Goal: Information Seeking & Learning: Learn about a topic

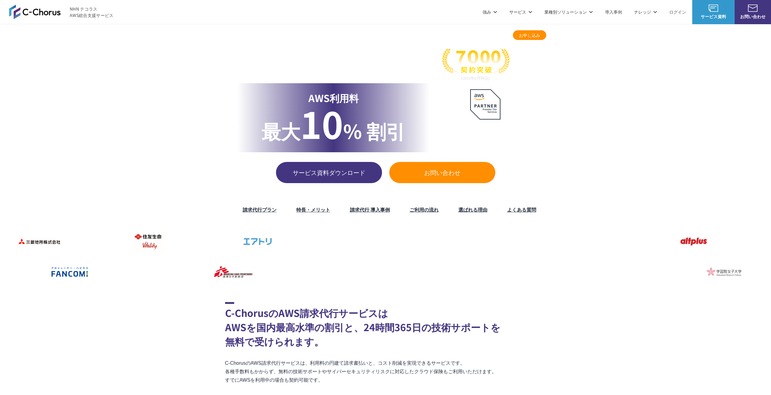
click at [488, 61] on img at bounding box center [475, 64] width 67 height 32
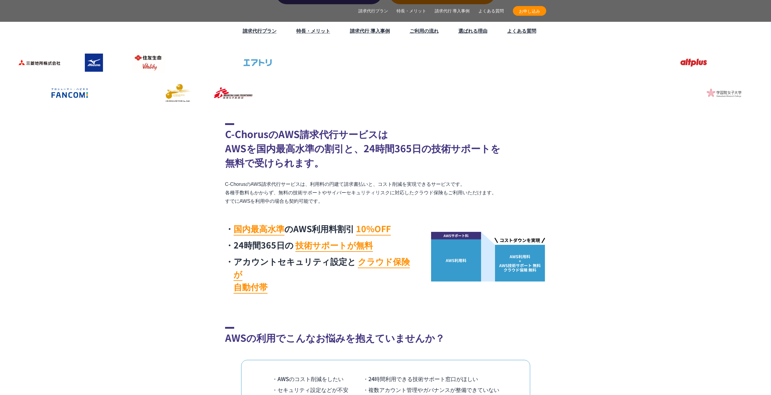
scroll to position [182, 0]
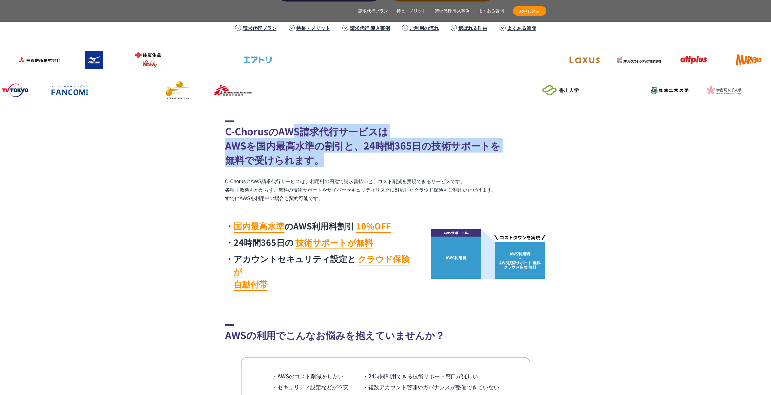
drag, startPoint x: 295, startPoint y: 128, endPoint x: 333, endPoint y: 166, distance: 53.3
click at [333, 166] on h2 "C-ChorusのAWS請求代行サービスは AWSを国内最高水準の割引と、24時間365日の技術サポートを 無料で受けられます。" at bounding box center [385, 144] width 321 height 46
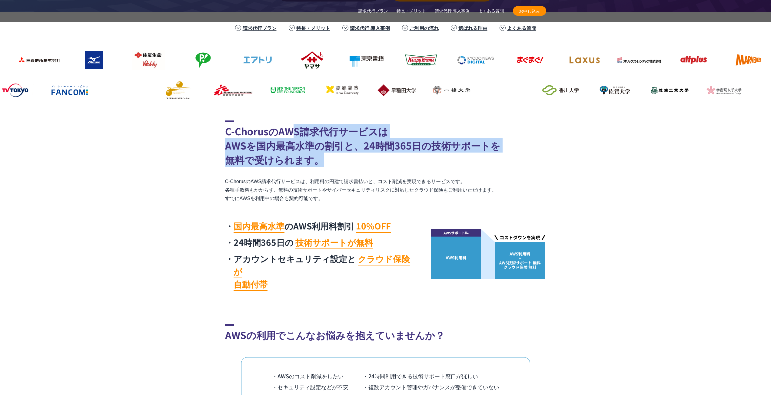
click at [336, 162] on h2 "C-ChorusのAWS請求代行サービスは AWSを国内最高水準の割引と、24時間365日の技術サポートを 無料で受けられます。" at bounding box center [385, 144] width 321 height 46
drag, startPoint x: 300, startPoint y: 128, endPoint x: 353, endPoint y: 159, distance: 61.2
click at [353, 159] on h2 "C-ChorusのAWS請求代行サービスは AWSを国内最高水準の割引と、24時間365日の技術サポートを 無料で受けられます。" at bounding box center [385, 144] width 321 height 46
click at [353, 157] on h2 "C-ChorusのAWS請求代行サービスは AWSを国内最高水準の割引と、24時間365日の技術サポートを 無料で受けられます。" at bounding box center [385, 144] width 321 height 46
drag, startPoint x: 336, startPoint y: 131, endPoint x: 334, endPoint y: 154, distance: 22.8
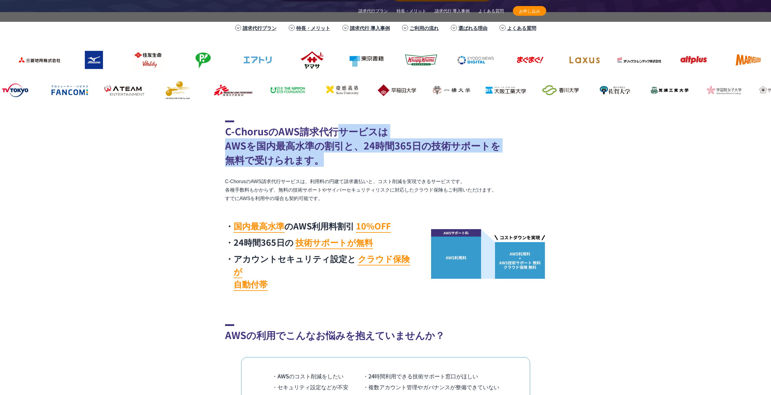
click at [334, 154] on h2 "C-ChorusのAWS請求代行サービスは AWSを国内最高水準の割引と、24時間365日の技術サポートを 無料で受けられます。" at bounding box center [385, 144] width 321 height 46
drag, startPoint x: 327, startPoint y: 130, endPoint x: 336, endPoint y: 158, distance: 29.1
click at [336, 158] on h2 "C-ChorusのAWS請求代行サービスは AWSを国内最高水準の割引と、24時間365日の技術サポートを 無料で受けられます。" at bounding box center [385, 144] width 321 height 46
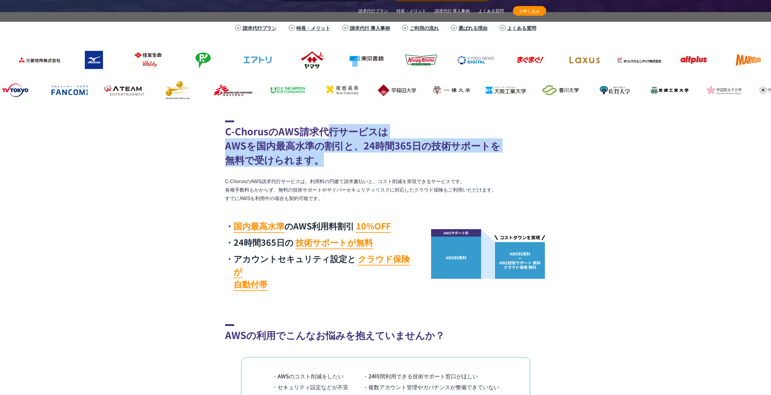
drag, startPoint x: 331, startPoint y: 134, endPoint x: 332, endPoint y: 161, distance: 27.0
click at [332, 161] on h2 "C-ChorusのAWS請求代行サービスは AWSを国内最高水準の割引と、24時間365日の技術サポートを 無料で受けられます。" at bounding box center [385, 144] width 321 height 46
click at [332, 159] on h2 "C-ChorusのAWS請求代行サービスは AWSを国内最高水準の割引と、24時間365日の技術サポートを 無料で受けられます。" at bounding box center [385, 144] width 321 height 46
drag, startPoint x: 327, startPoint y: 134, endPoint x: 329, endPoint y: 163, distance: 28.5
click at [329, 163] on h2 "C-ChorusのAWS請求代行サービスは AWSを国内最高水準の割引と、24時間365日の技術サポートを 無料で受けられます。" at bounding box center [385, 144] width 321 height 46
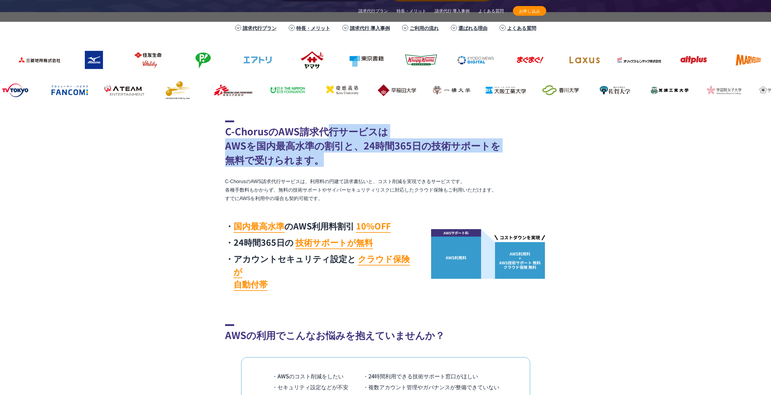
click at [330, 162] on h2 "C-ChorusのAWS請求代行サービスは AWSを国内最高水準の割引と、24時間365日の技術サポートを 無料で受けられます。" at bounding box center [385, 144] width 321 height 46
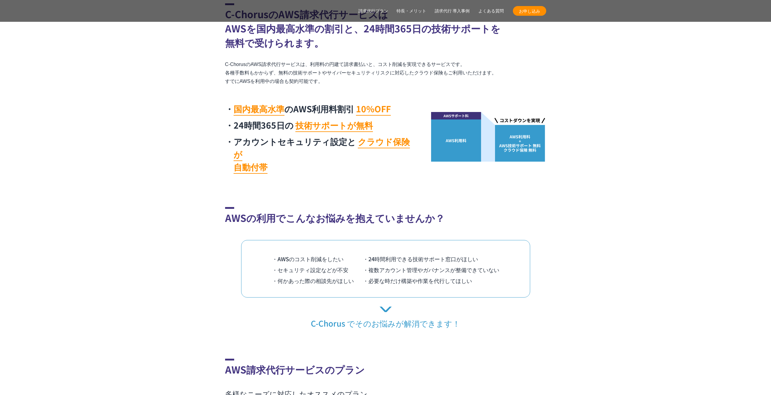
scroll to position [303, 0]
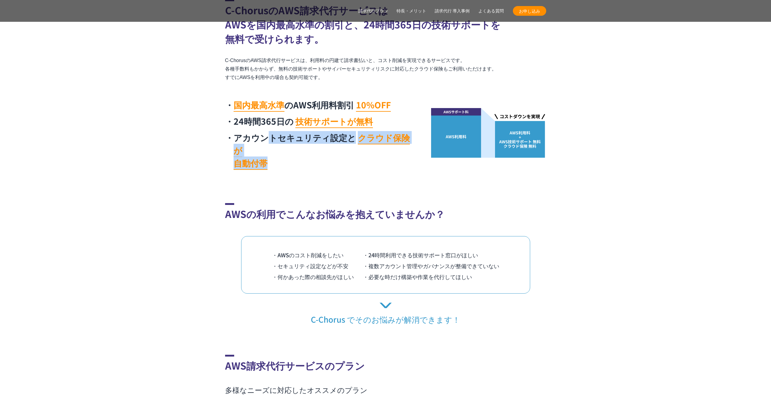
drag, startPoint x: 269, startPoint y: 136, endPoint x: 310, endPoint y: 152, distance: 44.5
click at [310, 152] on li "アカウントセキュリティ設定と クラウド保険が 自動付帯" at bounding box center [320, 150] width 191 height 38
click at [310, 151] on li "アカウントセキュリティ設定と クラウド保険が 自動付帯" at bounding box center [320, 150] width 191 height 38
drag, startPoint x: 291, startPoint y: 137, endPoint x: 305, endPoint y: 155, distance: 23.3
click at [305, 155] on li "アカウントセキュリティ設定と クラウド保険が 自動付帯" at bounding box center [320, 150] width 191 height 38
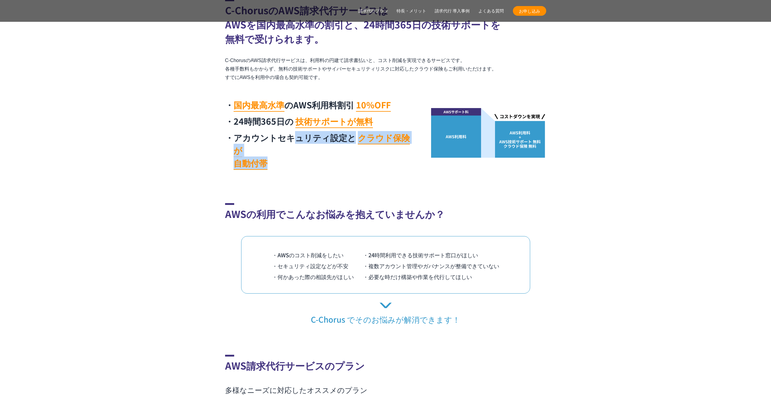
click at [306, 155] on li "アカウントセキュリティ設定と クラウド保険が 自動付帯" at bounding box center [320, 150] width 191 height 38
drag, startPoint x: 281, startPoint y: 142, endPoint x: 300, endPoint y: 156, distance: 23.9
click at [300, 156] on li "アカウントセキュリティ設定と クラウド保険が 自動付帯" at bounding box center [320, 150] width 191 height 38
drag, startPoint x: 295, startPoint y: 133, endPoint x: 297, endPoint y: 154, distance: 21.4
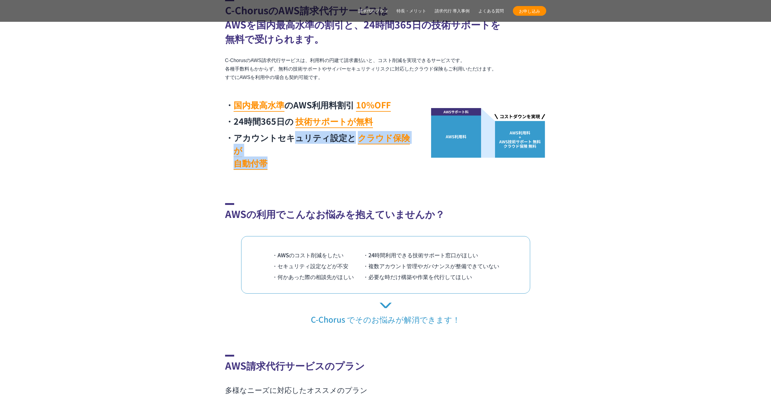
click at [297, 154] on li "アカウントセキュリティ設定と クラウド保険が 自動付帯" at bounding box center [320, 150] width 191 height 38
click at [298, 154] on li "アカウントセキュリティ設定と クラウド保険が 自動付帯" at bounding box center [320, 150] width 191 height 38
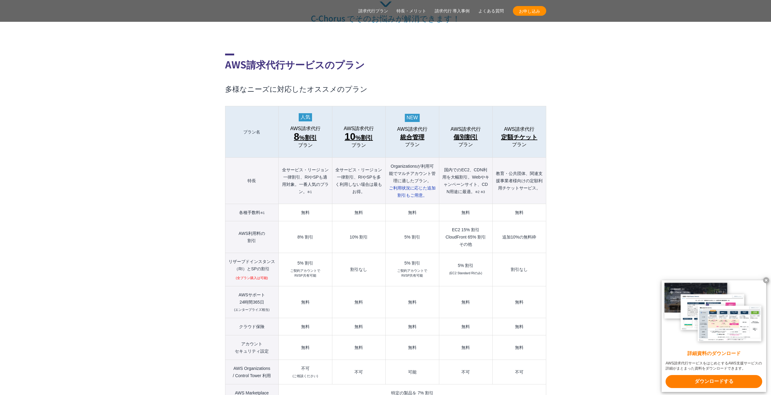
scroll to position [606, 0]
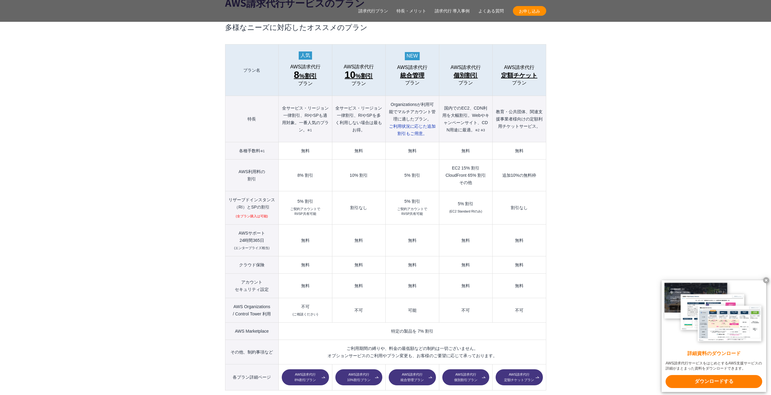
scroll to position [666, 0]
click at [242, 206] on th "リザーブドインスタンス （[GEOGRAPHIC_DATA]）とSPの割引 (全プラン購入は可能)" at bounding box center [252, 207] width 54 height 33
click at [335, 199] on td "割引なし" at bounding box center [358, 207] width 53 height 33
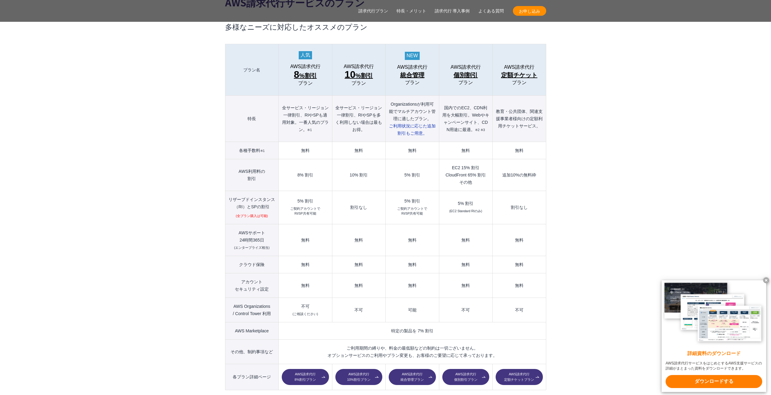
click at [330, 176] on td "8% 割引" at bounding box center [305, 175] width 53 height 32
click at [304, 298] on td "不可 (ご相談ください)" at bounding box center [305, 310] width 53 height 25
click at [308, 256] on td "無料" at bounding box center [305, 264] width 53 height 17
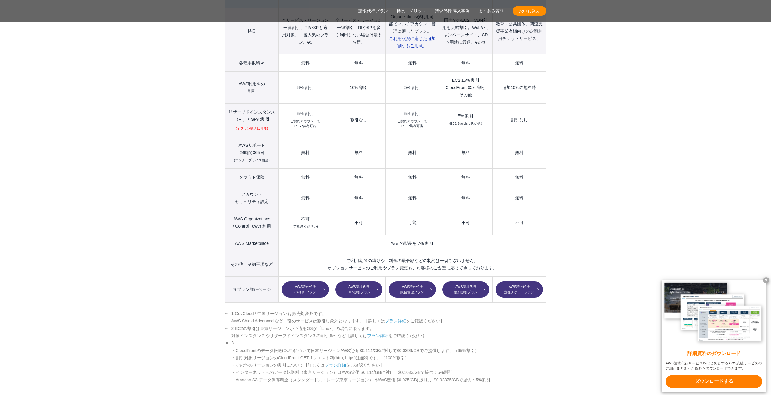
scroll to position [757, 0]
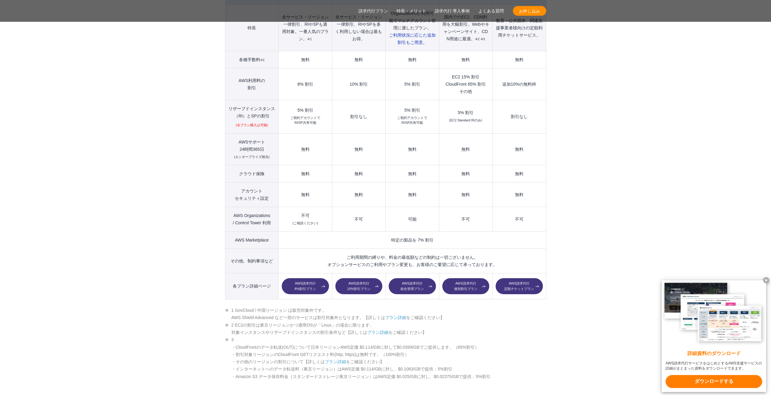
click at [127, 209] on section "AWS請求代行サービスのプラン 多様なニーズに対応したオススメのプラン プラン名 AWS請求代行 8 %割引 プラン AWS請求代行 10 %割引 プラン A…" at bounding box center [385, 376] width 771 height 1049
click at [125, 208] on section "AWS請求代行サービスのプラン 多様なニーズに対応したオススメのプラン プラン名 AWS請求代行 8 %割引 プラン AWS請求代行 10 %割引 プラン A…" at bounding box center [385, 376] width 771 height 1049
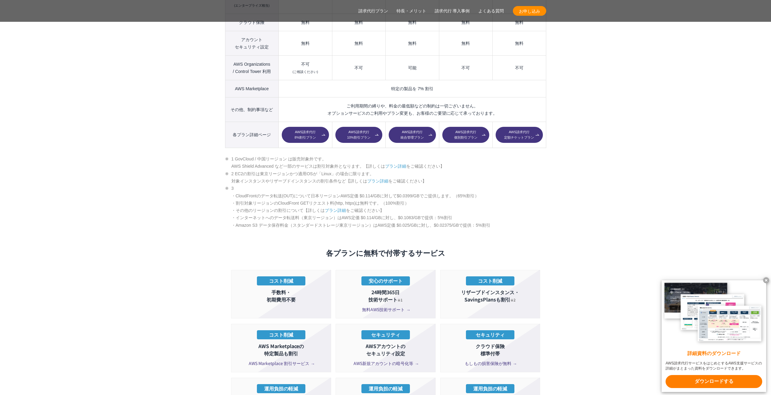
click at [125, 208] on section "AWS請求代行サービスのプラン 多様なニーズに対応したオススメのプラン プラン名 AWS請求代行 8 %割引 プラン AWS請求代行 10 %割引 プラン A…" at bounding box center [385, 225] width 771 height 1049
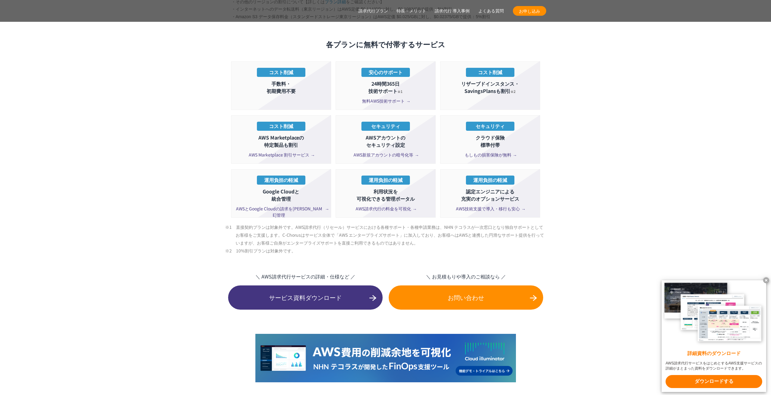
scroll to position [1121, 0]
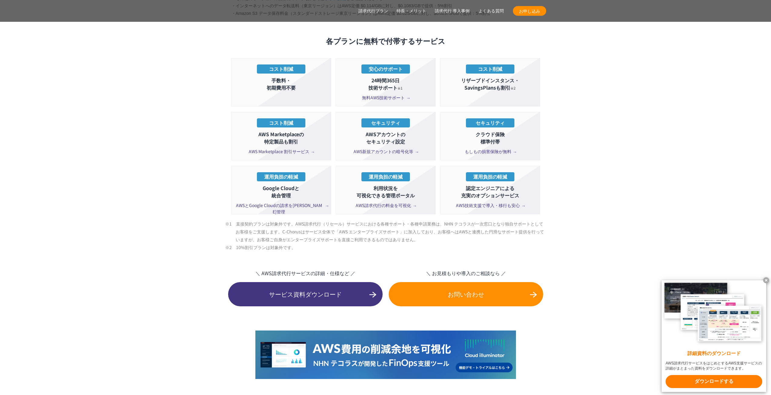
click at [167, 172] on section "AWS請求代行サービスのプラン 多様なニーズに対応したオススメのプラン プラン名 AWS請求代行 8 %割引 プラン AWS請求代行 10 %割引 プラン A…" at bounding box center [385, 13] width 771 height 1049
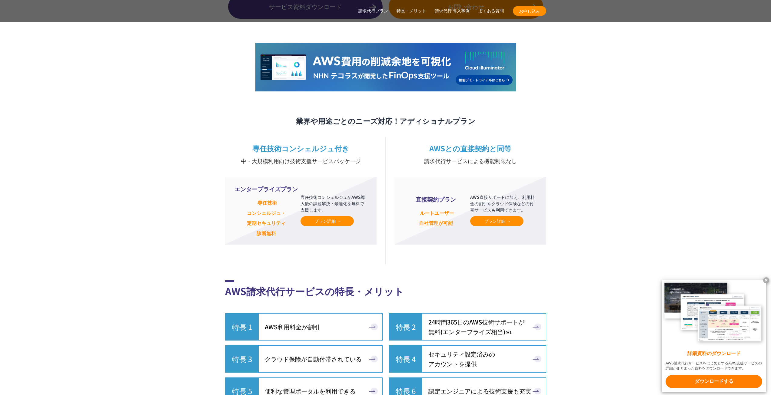
scroll to position [1484, 0]
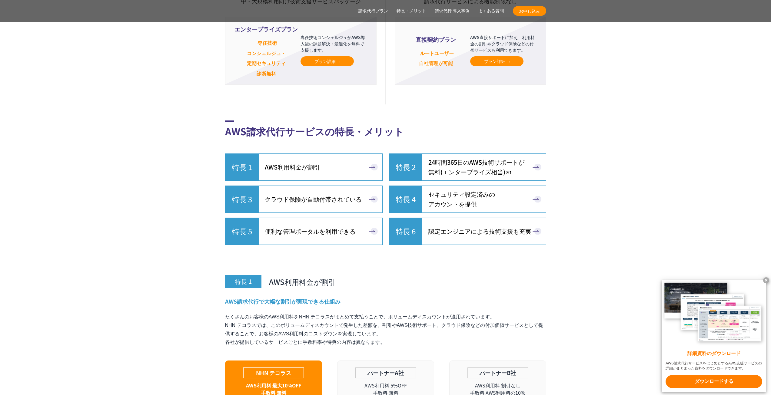
scroll to position [1575, 0]
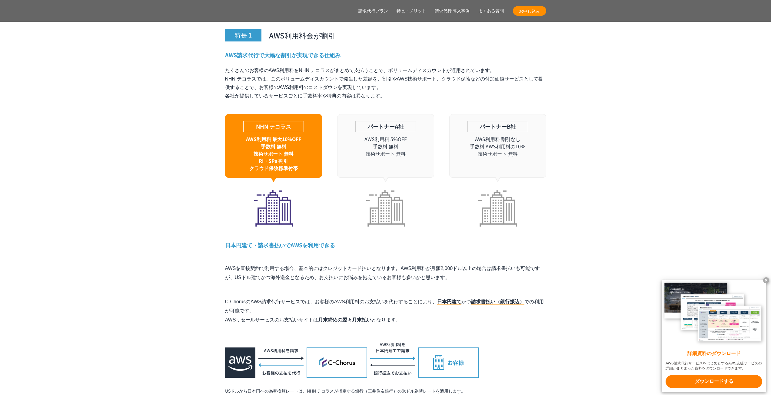
scroll to position [1817, 0]
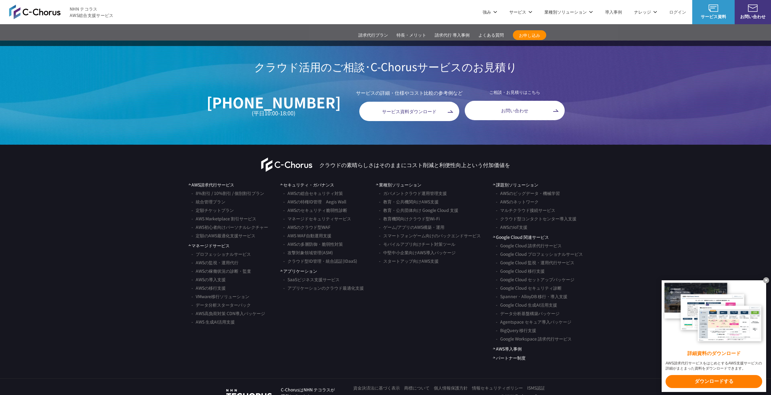
scroll to position [1115, 0]
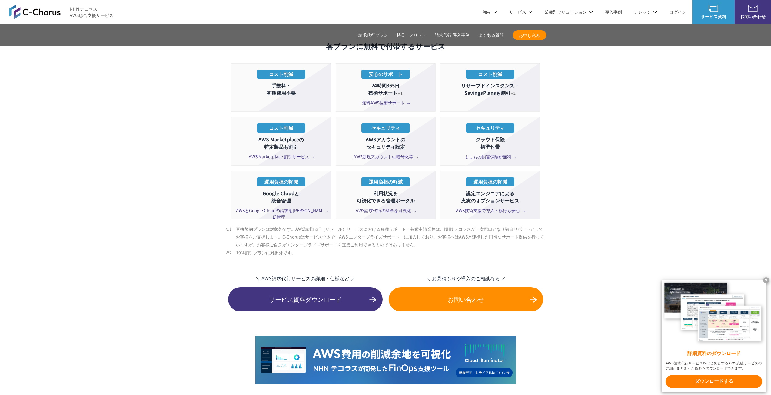
click at [148, 196] on section "AWS請求代行サービスのプラン 多様なニーズに対応したオススメのプラン プラン名 AWS請求代行 8 %割引 プラン AWS請求代行 10 %割引 プラン A…" at bounding box center [385, 18] width 771 height 1049
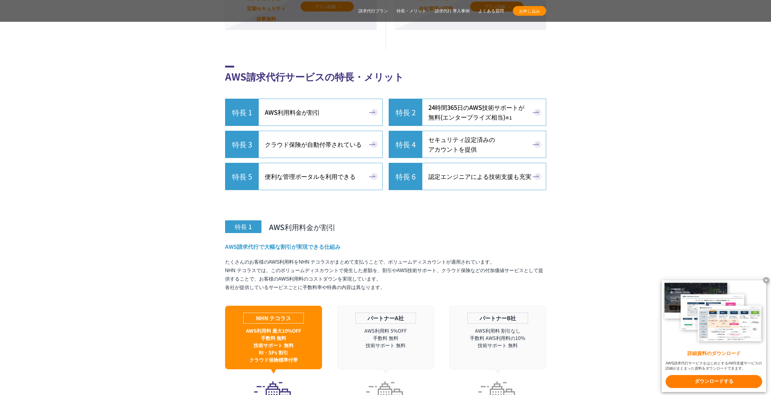
scroll to position [1782, 0]
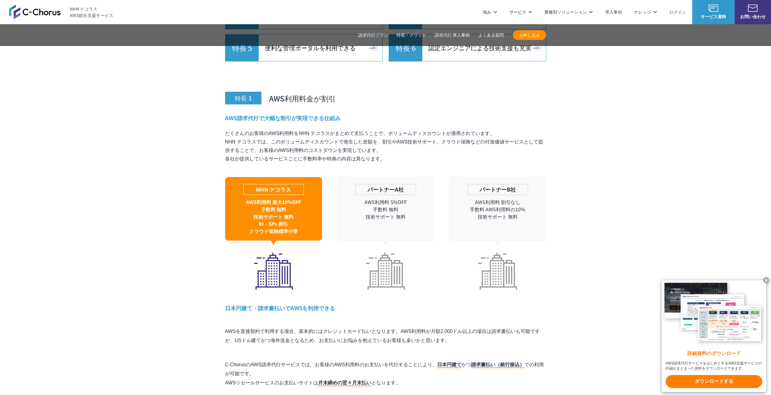
scroll to position [1751, 0]
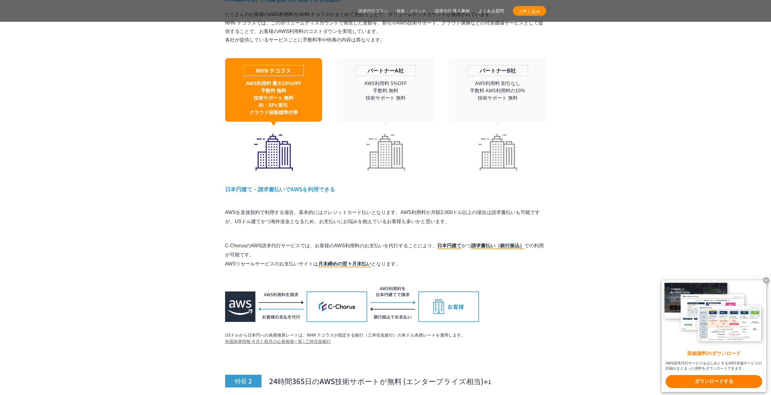
scroll to position [1873, 0]
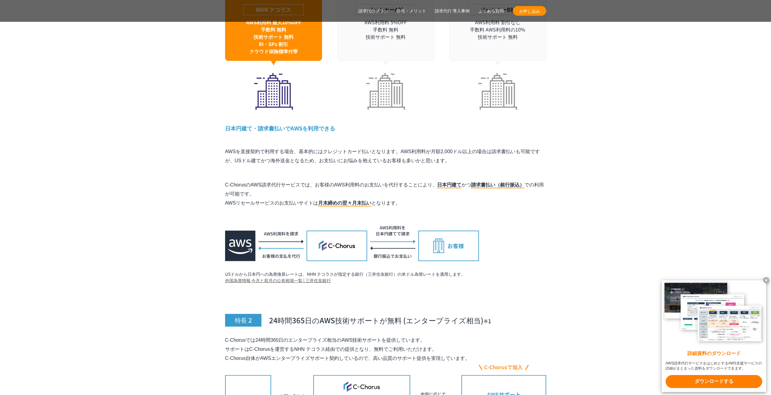
scroll to position [1933, 0]
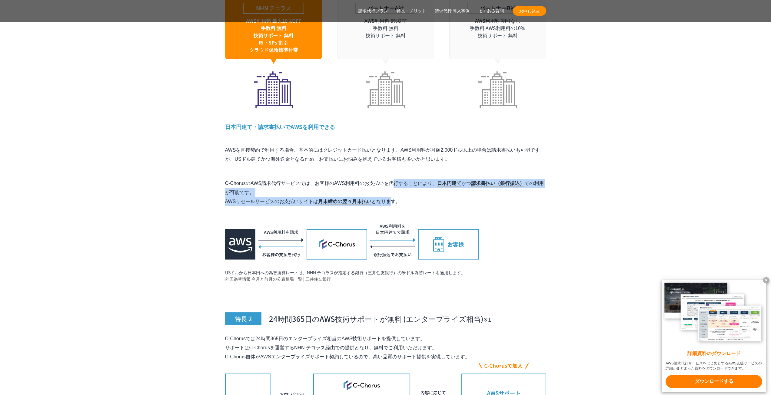
drag, startPoint x: 323, startPoint y: 167, endPoint x: 404, endPoint y: 187, distance: 82.6
click at [389, 187] on p "C-ChorusのAWS請求代行サービスでは、お客様のAWS利用料のお支払いを代行することにより、 日本円建て かつ 請求書払い（銀行振込） での利用が可能で…" at bounding box center [385, 192] width 321 height 27
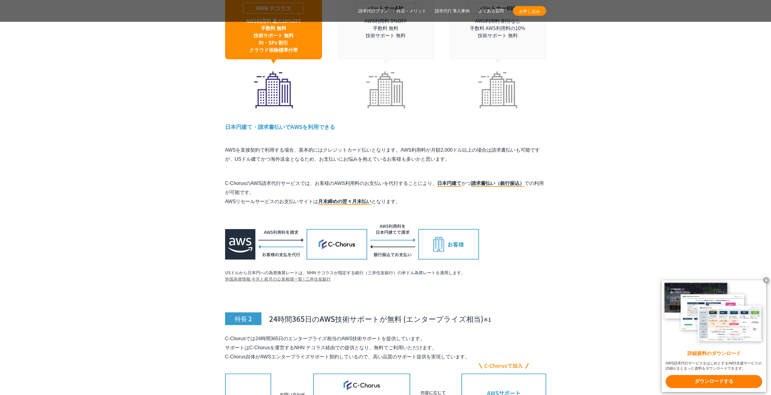
click at [429, 187] on p "C-ChorusのAWS請求代行サービスでは、お客様のAWS利用料のお支払いを代行することにより、 日本円建て かつ 請求書払い（銀行振込） での利用が可能で…" at bounding box center [385, 192] width 321 height 27
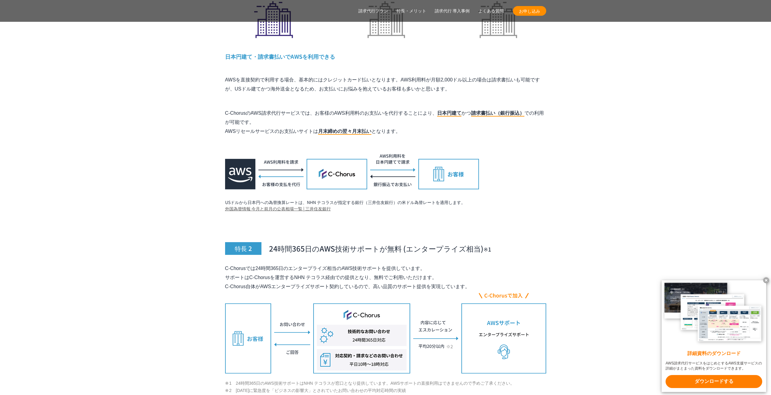
scroll to position [2024, 0]
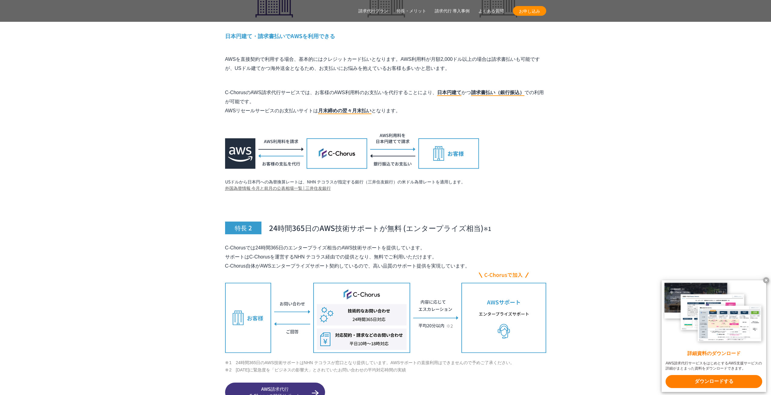
click at [270, 179] on p "USドルから日本円への為替換算レートは、NHN テコラスが指定する銀行（三井住友銀行）の米ドル為替レートを適用します。" at bounding box center [385, 182] width 321 height 6
click at [390, 179] on p "USドルから日本円への為替換算レートは、NHN テコラスが指定する銀行（三井住友銀行）の米ドル為替レートを適用します。" at bounding box center [385, 182] width 321 height 6
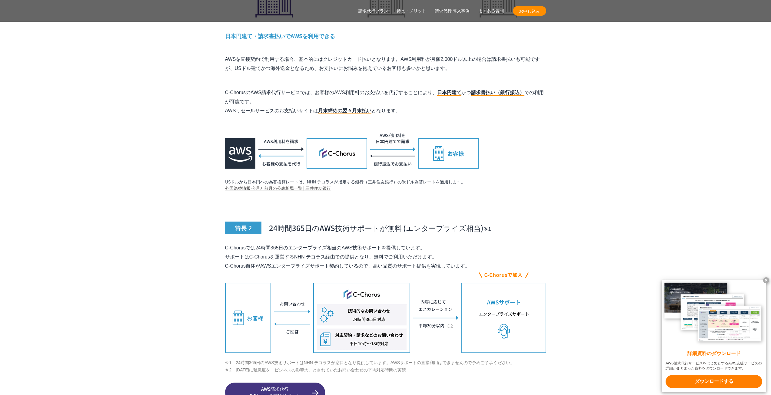
click at [389, 179] on p "USドルから日本円への為替換算レートは、NHN テコラスが指定する銀行（三井住友銀行）の米ドル為替レートを適用します。" at bounding box center [385, 182] width 321 height 6
drag, startPoint x: 391, startPoint y: 183, endPoint x: 295, endPoint y: 173, distance: 96.9
click at [391, 194] on h3 "特長 2 24時間365日のAWS技術サポートが無料 (エンタープライズ相当)　 ※1" at bounding box center [385, 214] width 321 height 40
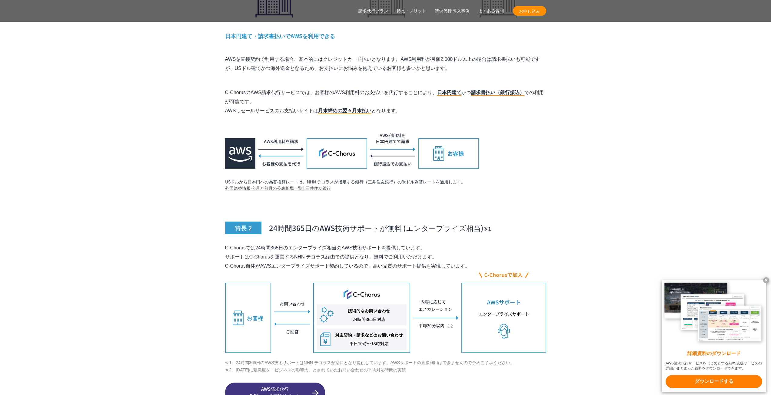
click at [389, 179] on p "USドルから日本円への為替換算レートは、NHN テコラスが指定する銀行（三井住友銀行）の米ドル為替レートを適用します。" at bounding box center [385, 182] width 321 height 6
click at [261, 96] on p "C-ChorusのAWS請求代行サービスでは、お客様のAWS利用料のお支払いを代行することにより、 日本円建て かつ 請求書払い（銀行振込） での利用が可能で…" at bounding box center [385, 101] width 321 height 27
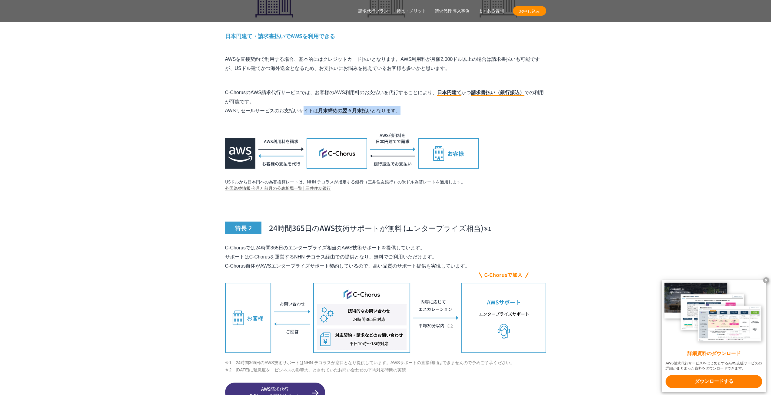
click at [317, 98] on p "C-ChorusのAWS請求代行サービスでは、お客様のAWS利用料のお支払いを代行することにより、 日本円建て かつ 請求書払い（銀行振込） での利用が可能で…" at bounding box center [385, 101] width 321 height 27
drag, startPoint x: 319, startPoint y: 98, endPoint x: 342, endPoint y: 100, distance: 23.1
click at [342, 108] on mark "月末締めの翌々月末払い" at bounding box center [344, 111] width 53 height 6
click at [360, 108] on mark "月末締めの翌々月末払い" at bounding box center [344, 111] width 53 height 6
drag, startPoint x: 341, startPoint y: 97, endPoint x: 368, endPoint y: 95, distance: 27.0
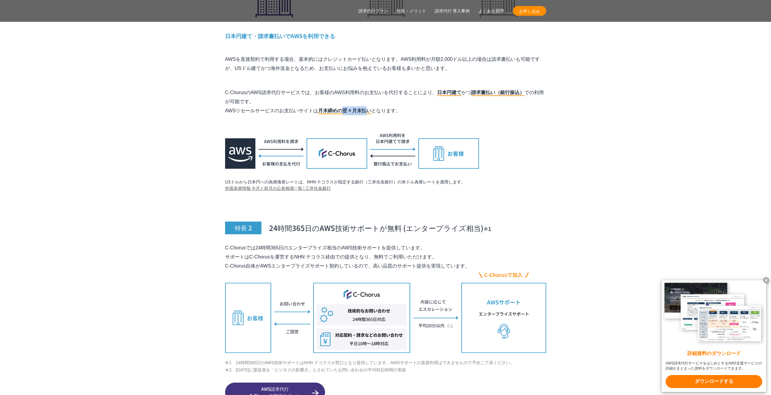
click at [368, 108] on mark "月末締めの翌々月末払い" at bounding box center [344, 111] width 53 height 6
click at [354, 108] on mark "月末締めの翌々月末払い" at bounding box center [344, 111] width 53 height 6
drag, startPoint x: 342, startPoint y: 98, endPoint x: 371, endPoint y: 97, distance: 28.5
click at [371, 108] on mark "月末締めの翌々月末払い" at bounding box center [344, 111] width 53 height 6
click at [365, 108] on mark "月末締めの翌々月末払い" at bounding box center [344, 111] width 53 height 6
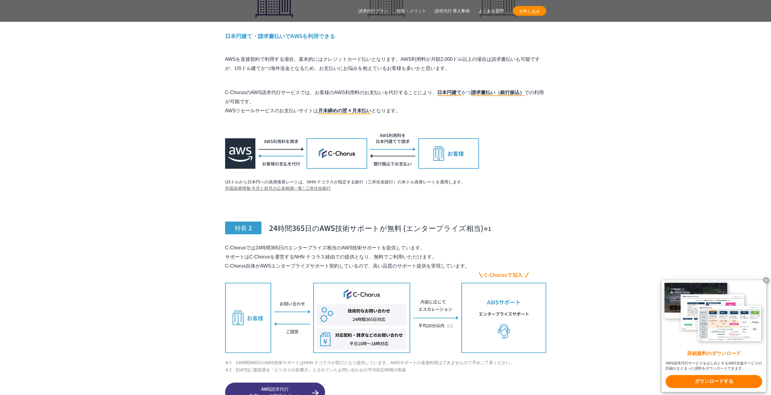
click at [324, 108] on mark "月末締めの翌々月末払い" at bounding box center [344, 111] width 53 height 6
click at [356, 91] on p "C-ChorusのAWS請求代行サービスでは、お客様のAWS利用料のお支払いを代行することにより、 日本円建て かつ 請求書払い（銀行振込） での利用が可能で…" at bounding box center [385, 101] width 321 height 27
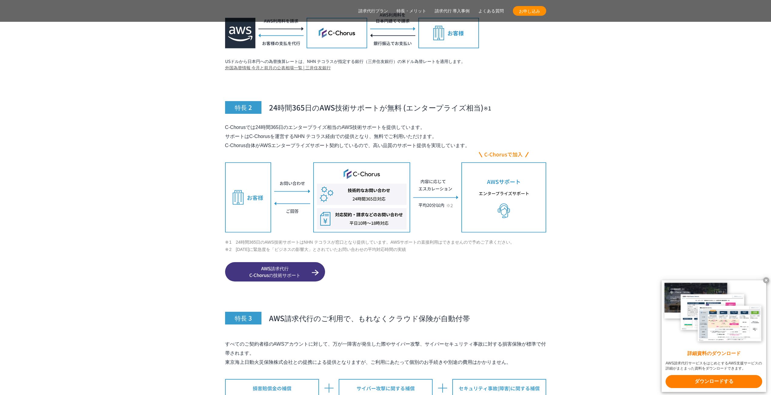
scroll to position [2145, 0]
click at [356, 122] on p "C-Chorusでは24時間365日のエンタープライズ相当のAWS技術サポートを提供しています。 サポートはC-Chorusを運営するNHN テコラス経由での…" at bounding box center [385, 135] width 321 height 27
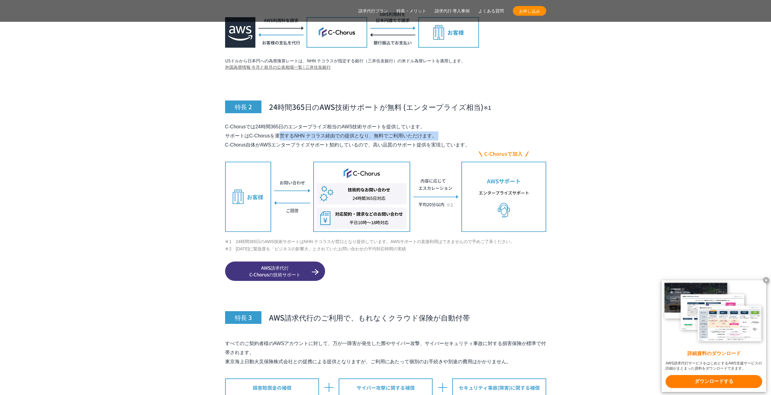
click at [356, 122] on p "C-Chorusでは24時間365日のエンタープライズ相当のAWS技術サポートを提供しています。 サポートはC-Chorusを運営するNHN テコラス経由での…" at bounding box center [385, 135] width 321 height 27
click at [370, 128] on p "C-Chorusでは24時間365日のエンタープライズ相当のAWS技術サポートを提供しています。 サポートはC-Chorusを運営するNHN テコラス経由での…" at bounding box center [385, 135] width 321 height 27
click at [365, 122] on p "C-Chorusでは24時間365日のエンタープライズ相当のAWS技術サポートを提供しています。 サポートはC-Chorusを運営するNHN テコラス経由での…" at bounding box center [385, 135] width 321 height 27
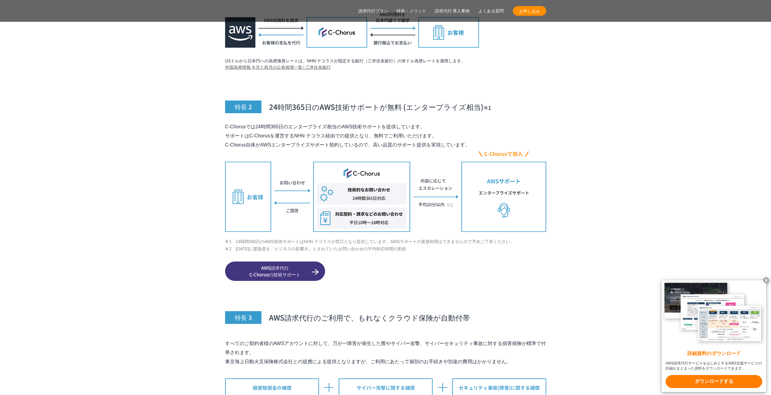
click at [365, 122] on p "C-Chorusでは24時間365日のエンタープライズ相当のAWS技術サポートを提供しています。 サポートはC-Chorusを運営するNHN テコラス経由での…" at bounding box center [385, 135] width 321 height 27
click at [363, 122] on p "C-Chorusでは24時間365日のエンタープライズ相当のAWS技術サポートを提供しています。 サポートはC-Chorusを運営するNHN テコラス経由での…" at bounding box center [385, 135] width 321 height 27
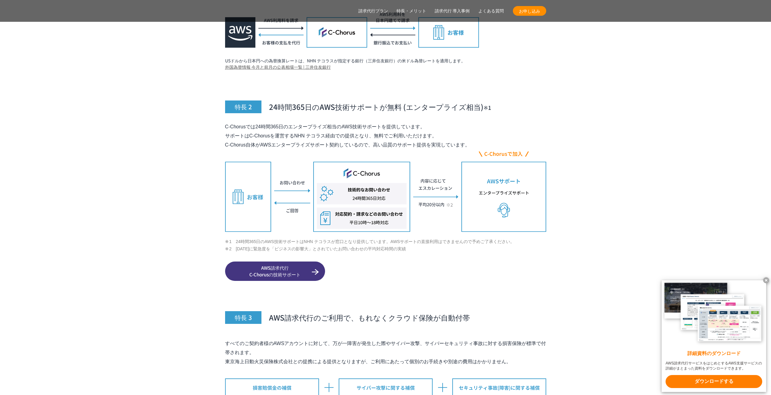
click at [370, 126] on p "C-Chorusでは24時間365日のエンタープライズ相当のAWS技術サポートを提供しています。 サポートはC-Chorusを運営するNHN テコラス経由での…" at bounding box center [385, 135] width 321 height 27
click at [373, 136] on p "C-Chorusでは24時間365日のエンタープライズ相当のAWS技術サポートを提供しています。 サポートはC-Chorusを運営するNHN テコラス経由での…" at bounding box center [385, 135] width 321 height 27
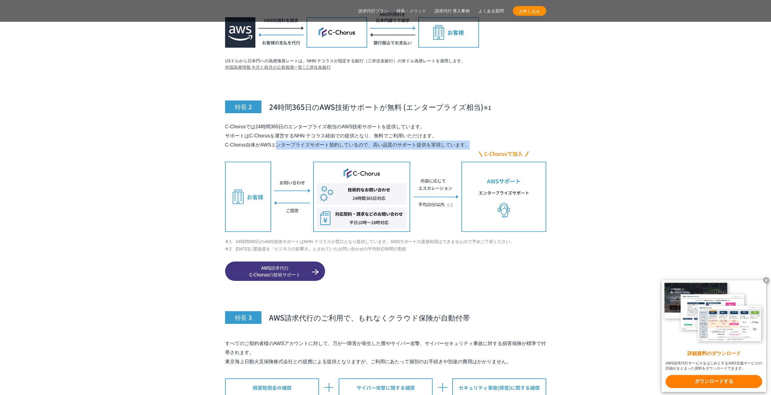
click at [373, 136] on p "C-Chorusでは24時間365日のエンタープライズ相当のAWS技術サポートを提供しています。 サポートはC-Chorusを運営するNHN テコラス経由での…" at bounding box center [385, 135] width 321 height 27
click at [487, 107] on div "特長 2 24時間365日のAWS技術サポートが無料 (エンタープライズ相当)　 ※1 C-Chorusでは24時間365日のエンタープライズ相当のAWS技術…" at bounding box center [385, 177] width 321 height 208
click at [450, 134] on p "C-Chorusでは24時間365日のエンタープライズ相当のAWS技術サポートを提供しています。 サポートはC-Chorusを運営するNHN テコラス経由での…" at bounding box center [385, 135] width 321 height 27
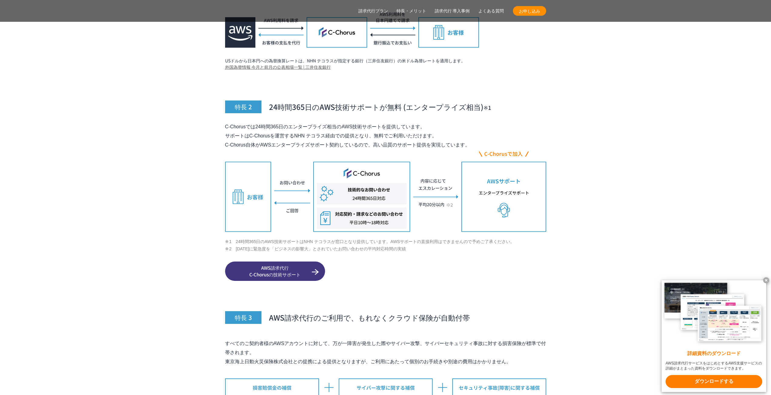
click at [477, 107] on div "特長 2 24時間365日のAWS技術サポートが無料 (エンタープライズ相当)　 ※1 C-Chorusでは24時間365日のエンタープライズ相当のAWS技術…" at bounding box center [385, 177] width 321 height 208
click at [438, 238] on li "1　24時間365日のAWS技術サポートはNHN テコラスが窓口となり提供しています。AWSサポートの直接利用はできませんので予めご了承ください。" at bounding box center [385, 241] width 321 height 7
click at [352, 245] on li "2　[DATE]に緊急度を「ビジネスの影響大」とされていたお問い合わせの平均対応時間の実績" at bounding box center [385, 248] width 321 height 7
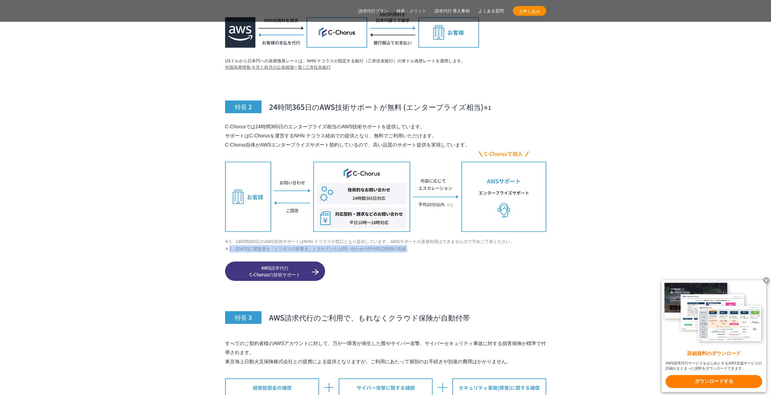
click at [402, 245] on li "2　[DATE]に緊急度を「ビジネスの影響大」とされていたお問い合わせの平均対応時間の実績" at bounding box center [385, 248] width 321 height 7
click at [404, 245] on li "2　[DATE]に緊急度を「ビジネスの影響大」とされていたお問い合わせの平均対応時間の実績" at bounding box center [385, 248] width 321 height 7
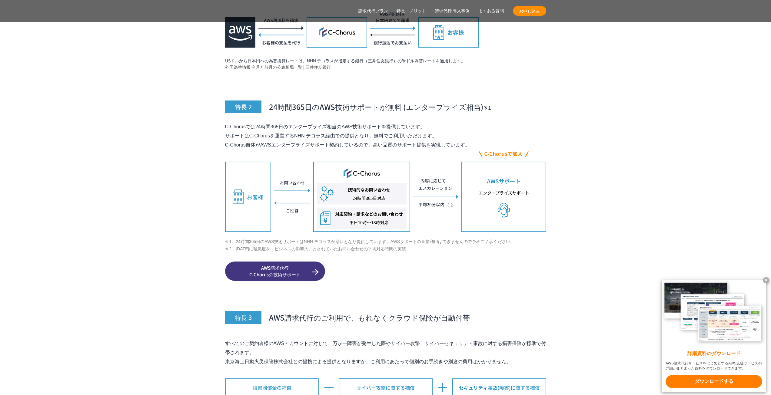
click at [404, 245] on li "2　[DATE]に緊急度を「ビジネスの影響大」とされていたお問い合わせの平均対応時間の実績" at bounding box center [385, 248] width 321 height 7
click at [465, 245] on li "2　[DATE]に緊急度を「ビジネスの影響大」とされていたお問い合わせの平均対応時間の実績" at bounding box center [385, 248] width 321 height 7
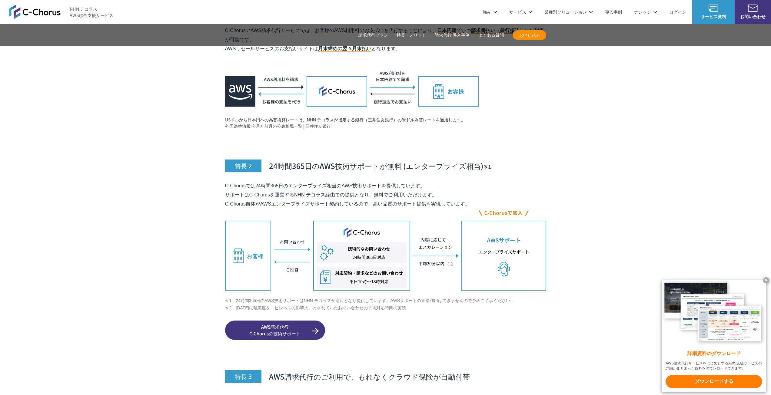
scroll to position [2085, 0]
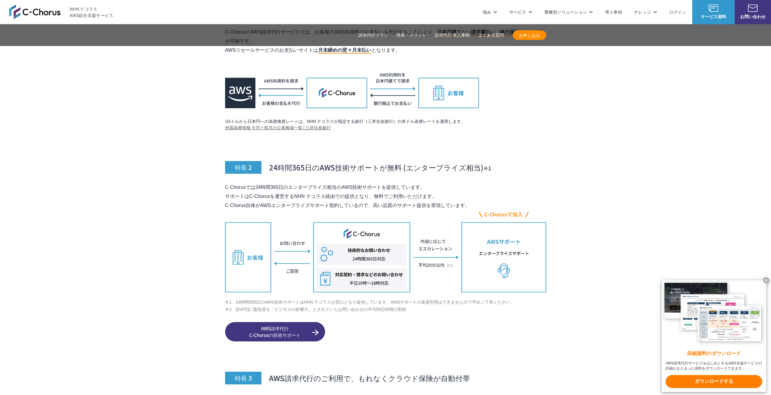
click at [383, 164] on div "特長 2 24時間365日のAWS技術サポートが無料 (エンタープライズ相当)　 ※1 C-Chorusでは24時間365日のエンタープライズ相当のAWS技術…" at bounding box center [385, 238] width 321 height 208
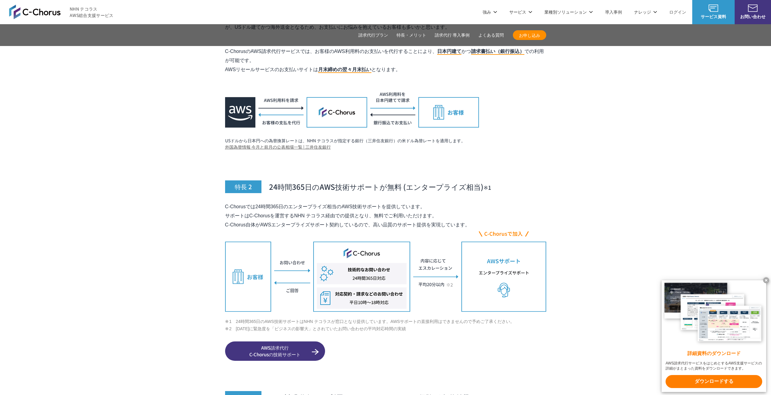
scroll to position [1994, 0]
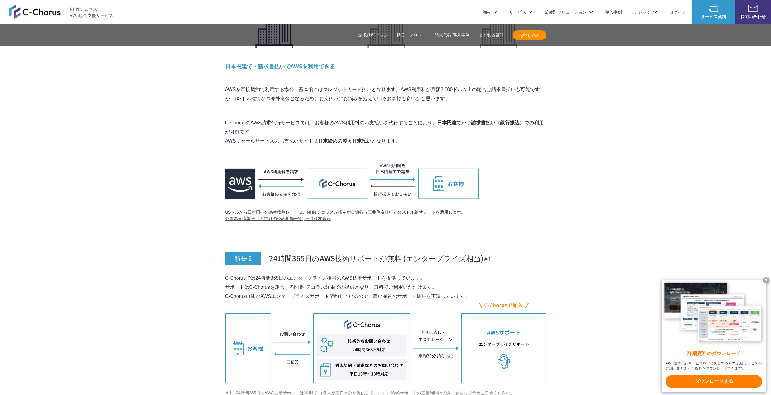
click at [371, 85] on p "AWSを直接契約で利用する場合、基本的にはクレジットカード払いとなります。AWS利用料が月額2,000ドル以上の場合は請求書払いも可能ですが、USドル建てかつ…" at bounding box center [385, 94] width 321 height 18
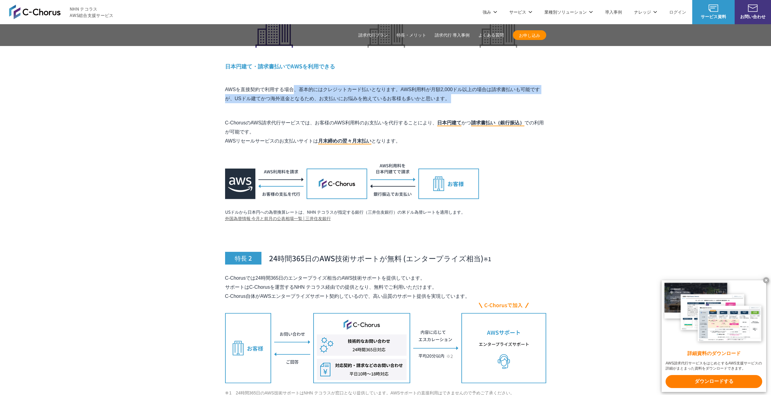
click at [371, 85] on p "AWSを直接契約で利用する場合、基本的にはクレジットカード払いとなります。AWS利用料が月額2,000ドル以上の場合は請求書払いも可能ですが、USドル建てかつ…" at bounding box center [385, 94] width 321 height 18
click at [369, 85] on p "AWSを直接契約で利用する場合、基本的にはクレジットカード払いとなります。AWS利用料が月額2,000ドル以上の場合は請求書払いも可能ですが、USドル建てかつ…" at bounding box center [385, 94] width 321 height 18
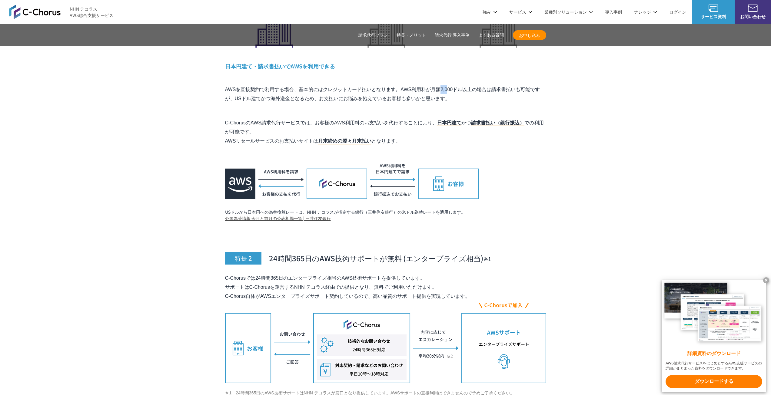
click at [369, 85] on p "AWSを直接契約で利用する場合、基本的にはクレジットカード払いとなります。AWS利用料が月額2,000ドル以上の場合は請求書払いも可能ですが、USドル建てかつ…" at bounding box center [385, 94] width 321 height 18
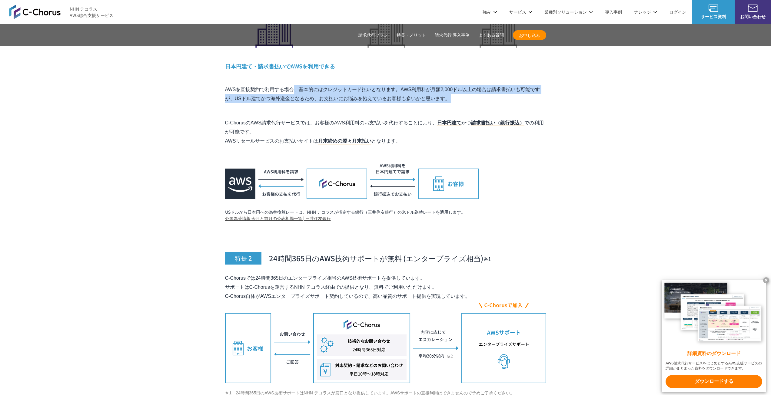
click at [369, 85] on p "AWSを直接契約で利用する場合、基本的にはクレジットカード払いとなります。AWS利用料が月額2,000ドル以上の場合は請求書払いも可能ですが、USドル建てかつ…" at bounding box center [385, 94] width 321 height 18
click at [385, 85] on p "AWSを直接契約で利用する場合、基本的にはクレジットカード払いとなります。AWS利用料が月額2,000ドル以上の場合は請求書払いも可能ですが、USドル建てかつ…" at bounding box center [385, 94] width 321 height 18
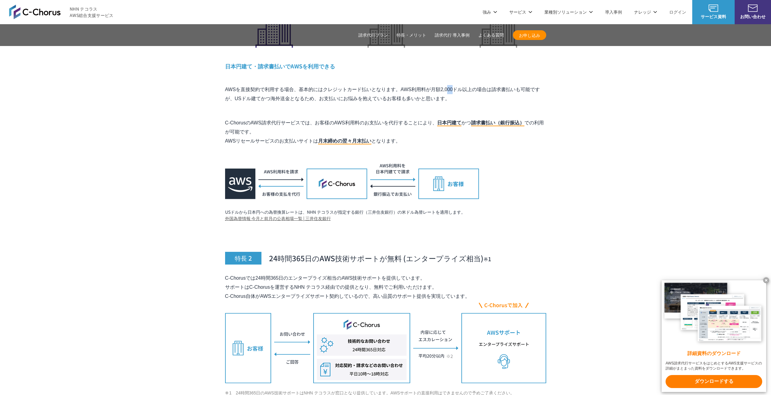
click at [385, 85] on p "AWSを直接契約で利用する場合、基本的にはクレジットカード払いとなります。AWS利用料が月額2,000ドル以上の場合は請求書払いも可能ですが、USドル建てかつ…" at bounding box center [385, 94] width 321 height 18
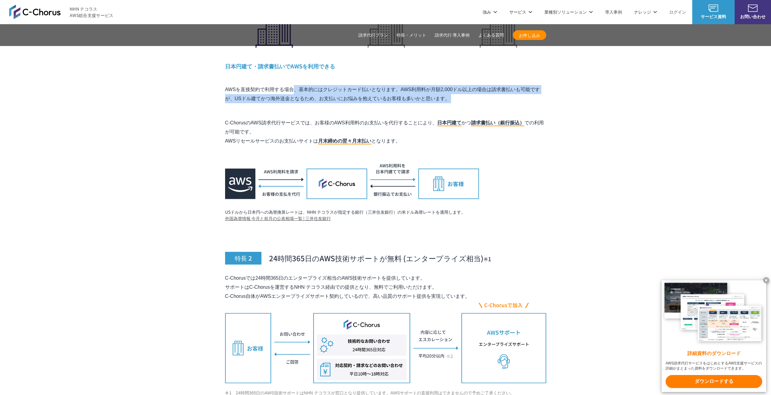
click at [385, 85] on p "AWSを直接契約で利用する場合、基本的にはクレジットカード払いとなります。AWS利用料が月額2,000ドル以上の場合は請求書払いも可能ですが、USドル建てかつ…" at bounding box center [385, 94] width 321 height 18
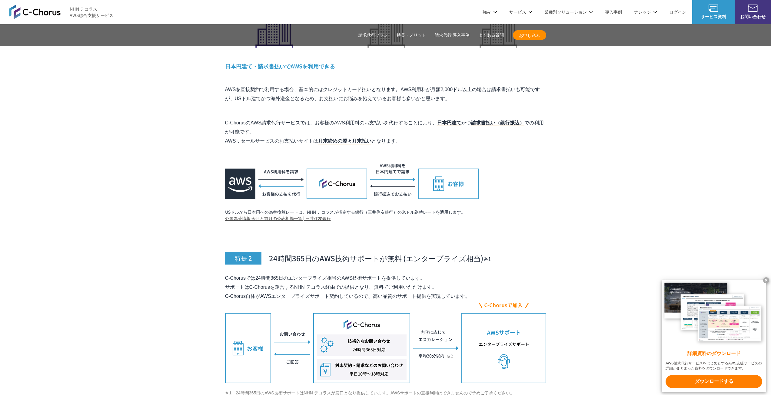
click at [515, 120] on mark "請求書払い（銀行振込）" at bounding box center [497, 123] width 53 height 6
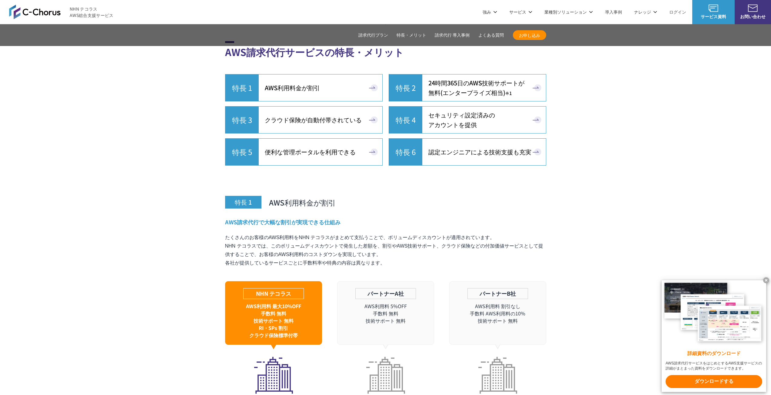
scroll to position [1630, 0]
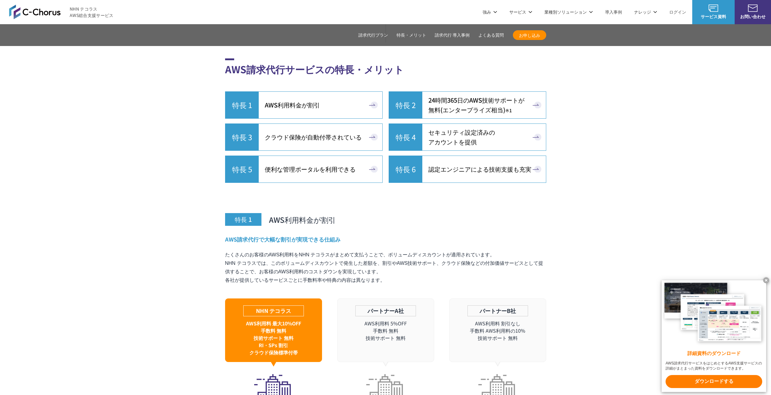
click at [396, 251] on p "たくさんのお客様のAWS利用料をNHN テコラスがまとめて支払うことで、ボリュームディスカウントが適用されています。 NHN テコラスでは、このボリュームディ…" at bounding box center [385, 268] width 321 height 34
click at [391, 306] on p "パートナーA社" at bounding box center [385, 311] width 61 height 11
click at [502, 306] on p "パートナーB社" at bounding box center [497, 311] width 61 height 11
click at [492, 236] on h4 "AWS請求代行で大幅な割引が実現できる仕組み" at bounding box center [385, 240] width 321 height 8
click at [440, 236] on div "AWS請求代行で大幅な割引が実現できる仕組み たくさんのお客様のAWS利用料をNHN テコラスがまとめて支払うことで、ボリュームディスカウントが適用されていま…" at bounding box center [385, 323] width 321 height 175
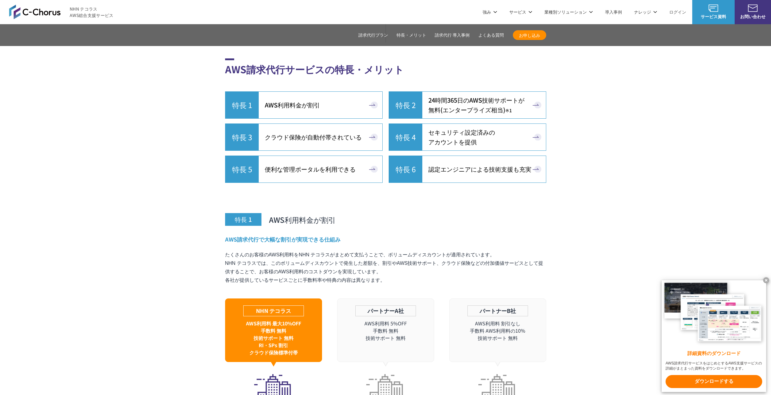
click at [440, 236] on div "AWS請求代行で大幅な割引が実現できる仕組み たくさんのお客様のAWS利用料をNHN テコラスがまとめて支払うことで、ボリュームディスカウントが適用されていま…" at bounding box center [385, 323] width 321 height 175
click at [437, 251] on p "たくさんのお客様のAWS利用料をNHN テコラスがまとめて支払うことで、ボリュームディスカウントが適用されています。 NHN テコラスでは、このボリュームディ…" at bounding box center [385, 268] width 321 height 34
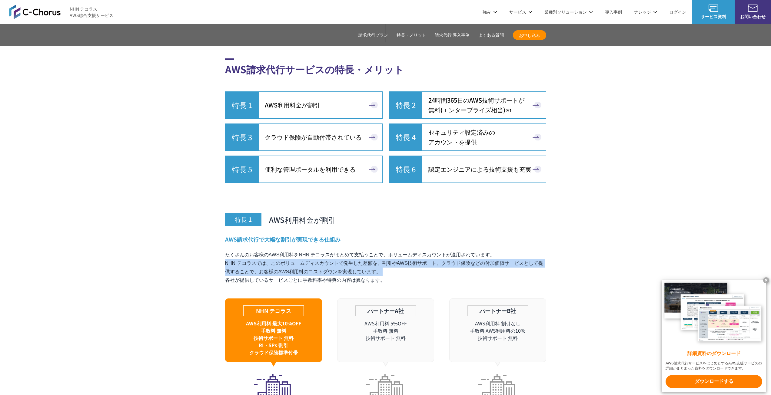
click at [437, 251] on p "たくさんのお客様のAWS利用料をNHN テコラスがまとめて支払うことで、ボリュームディスカウントが適用されています。 NHN テコラスでは、このボリュームディ…" at bounding box center [385, 268] width 321 height 34
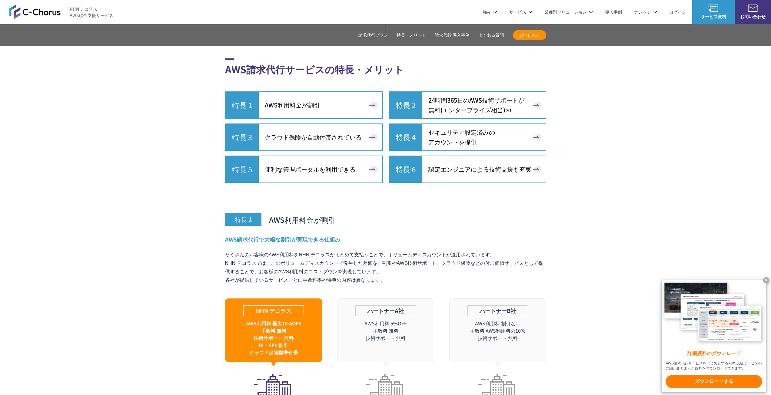
click at [437, 251] on p "たくさんのお客様のAWS利用料をNHN テコラスがまとめて支払うことで、ボリュームディスカウントが適用されています。 NHN テコラスでは、このボリュームディ…" at bounding box center [385, 268] width 321 height 34
click at [432, 251] on p "たくさんのお客様のAWS利用料をNHN テコラスがまとめて支払うことで、ボリュームディスカウントが適用されています。 NHN テコラスでは、このボリュームディ…" at bounding box center [385, 268] width 321 height 34
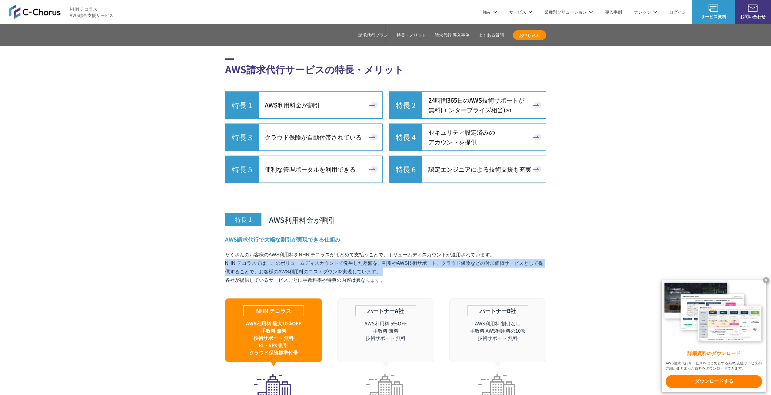
click at [432, 251] on p "たくさんのお客様のAWS利用料をNHN テコラスがまとめて支払うことで、ボリュームディスカウントが適用されています。 NHN テコラスでは、このボリュームディ…" at bounding box center [385, 268] width 321 height 34
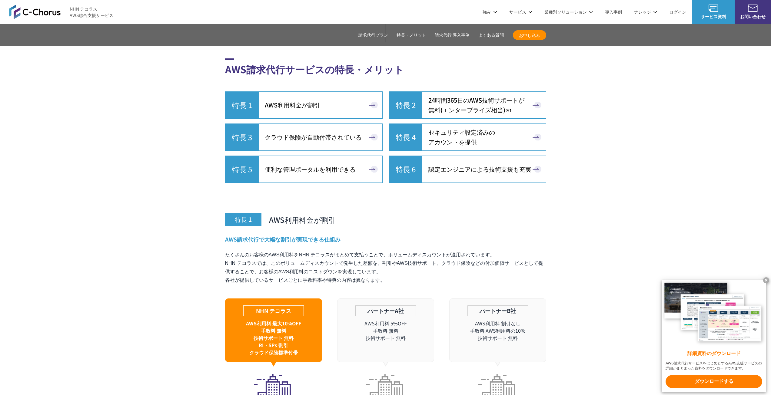
click at [434, 251] on p "たくさんのお客様のAWS利用料をNHN テコラスがまとめて支払うことで、ボリュームディスカウントが適用されています。 NHN テコラスでは、このボリュームディ…" at bounding box center [385, 268] width 321 height 34
click at [445, 222] on div "特長 1 AWS利用料金が割引 AWS請求代行で大幅な割引が実現できる仕組み たくさんのお客様のAWS利用料をNHN テコラスがまとめて支払うことで、ボリュー…" at bounding box center [385, 385] width 321 height 399
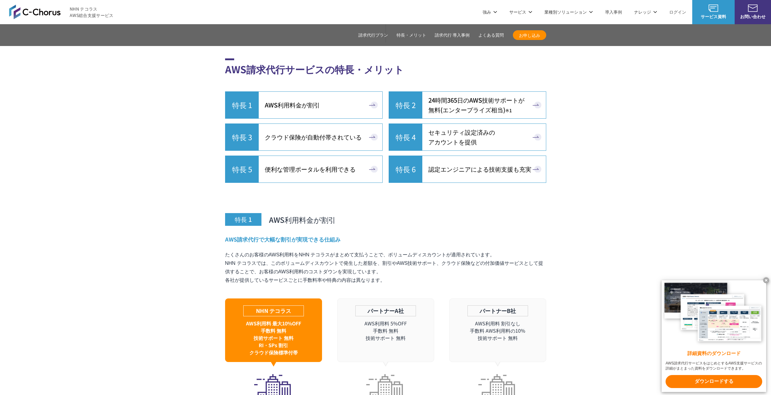
click at [481, 156] on link "特長 6 認定エンジニアによる技術支援も充実" at bounding box center [467, 169] width 157 height 27
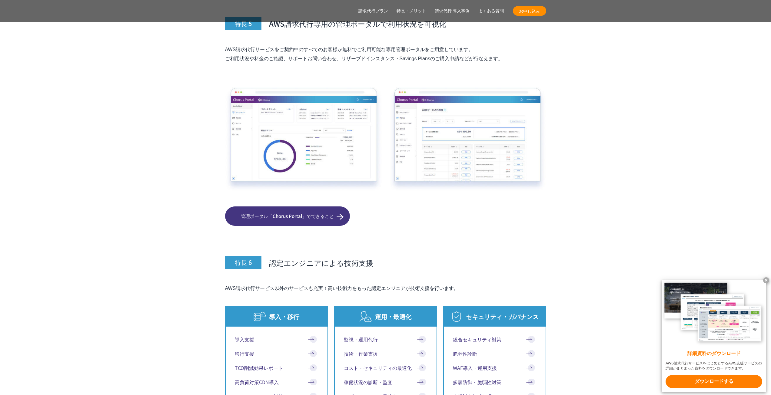
scroll to position [3228, 0]
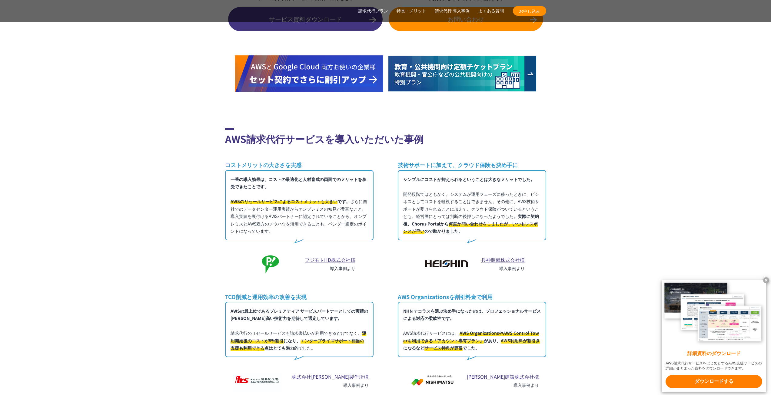
scroll to position [3470, 0]
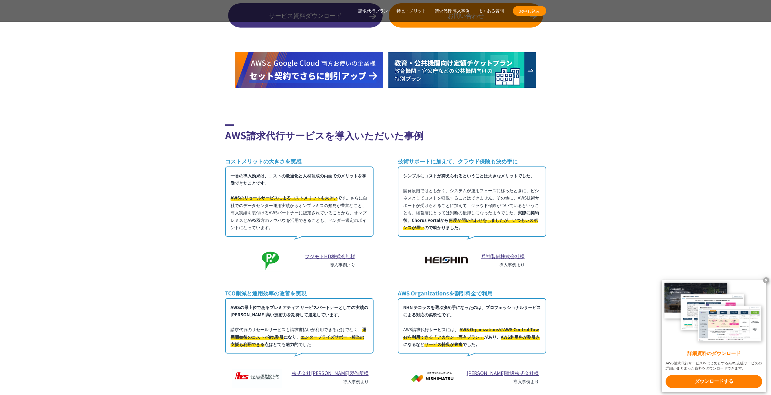
click at [292, 124] on h2 "AWS請求代行サービスを導入いただいた事例" at bounding box center [385, 133] width 321 height 18
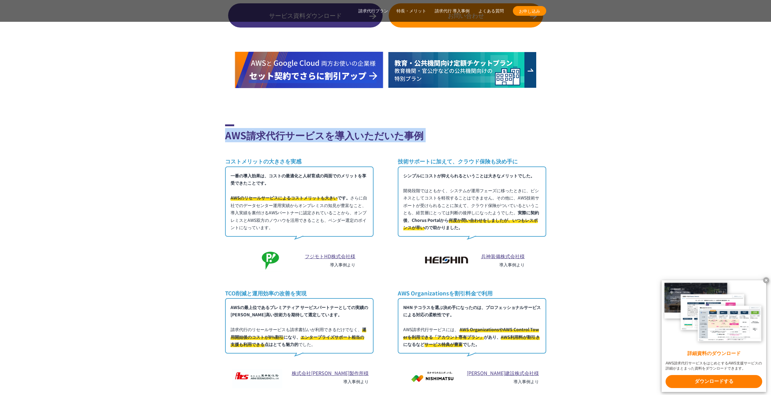
click at [292, 124] on h2 "AWS請求代行サービスを導入いただいた事例" at bounding box center [385, 133] width 321 height 18
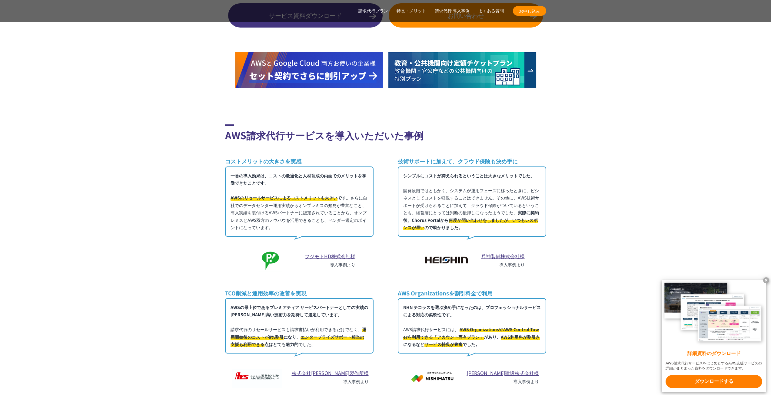
drag, startPoint x: 301, startPoint y: 181, endPoint x: 312, endPoint y: 214, distance: 35.6
click at [312, 214] on p "一番の導入効果は、コストの最適化と人材育成の両面でのメリットを享受できたことです。 AWSのリセールサービスによるコストメリットも大きい です。 さらに自社で…" at bounding box center [299, 202] width 148 height 70
click at [312, 204] on p "一番の導入効果は、コストの最適化と人材育成の両面でのメリットを享受できたことです。 AWSのリセールサービスによるコストメリットも大きい です。 さらに自社で…" at bounding box center [299, 202] width 148 height 70
click at [447, 185] on p "シンプルにコストが抑えられるということは大きなメリットでした。 開発段階ではともかく、システムが運用フェーズに移ったときに、ビシネスとしてコストを軽視すること…" at bounding box center [472, 202] width 148 height 70
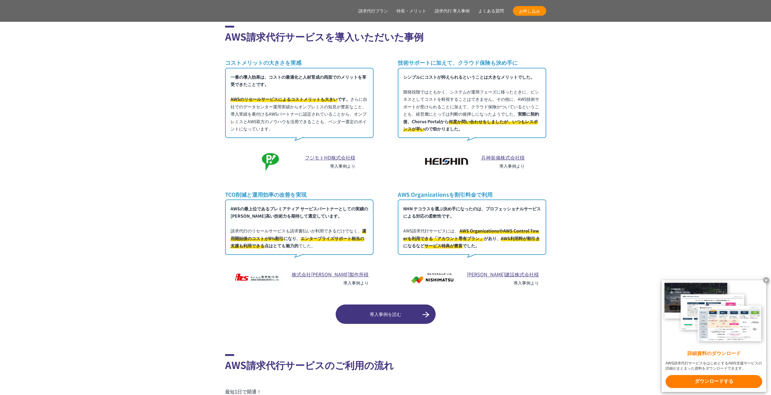
scroll to position [3591, 0]
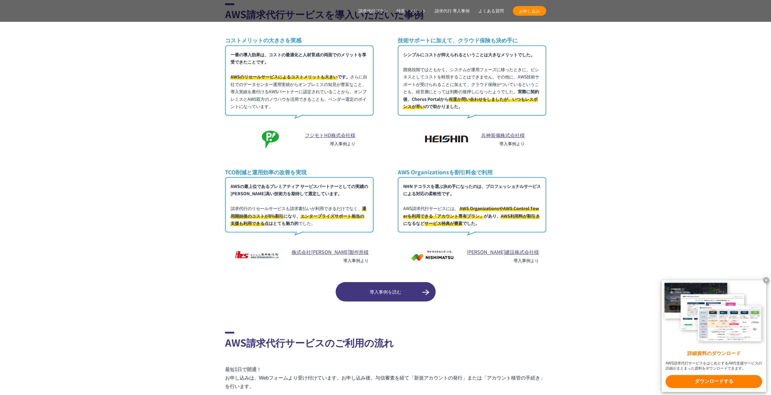
drag, startPoint x: 461, startPoint y: 195, endPoint x: 487, endPoint y: 211, distance: 30.4
click at [487, 211] on p "NHN テコラスを選ぶ決め手になったのは、プロフェッショナルサービスによる対応の柔軟性です。 AWS請求代行サービスには、 AWS Organizations…" at bounding box center [472, 204] width 148 height 55
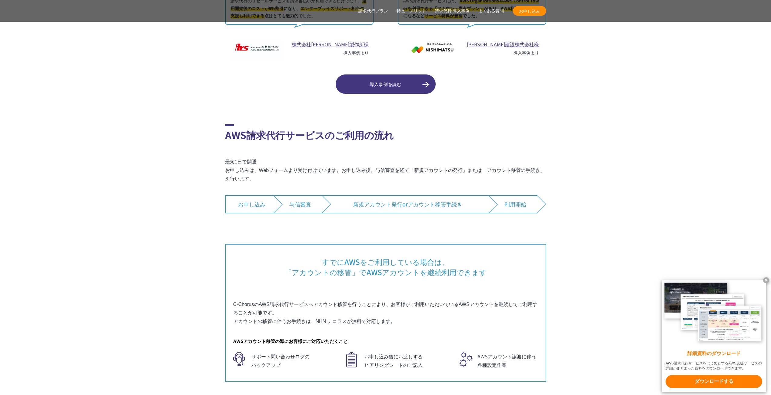
scroll to position [3803, 0]
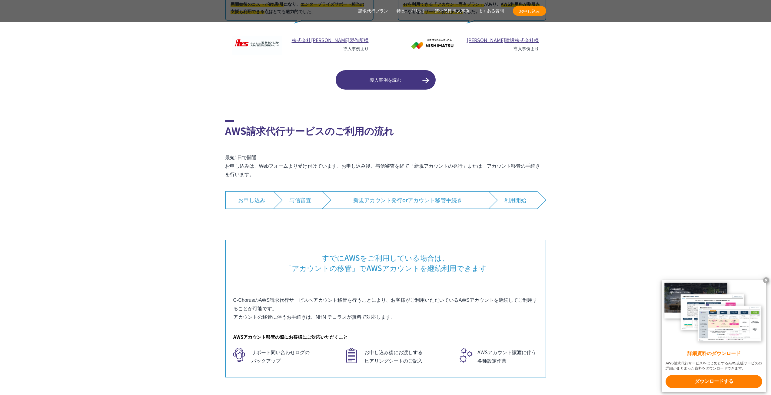
click at [254, 191] on li "お申し込み" at bounding box center [249, 200] width 48 height 18
click at [300, 191] on li "与信審査" at bounding box center [297, 200] width 48 height 18
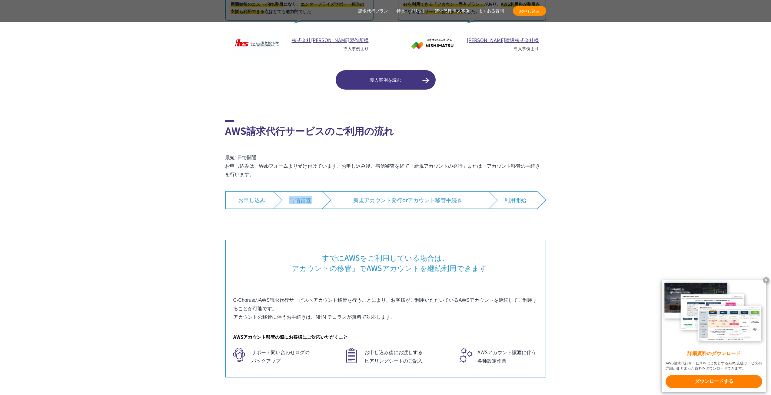
click at [300, 191] on li "与信審査" at bounding box center [297, 200] width 48 height 18
click at [304, 154] on p "最短1日で開通！ お申し込みは、Webフォームより受け付けています。お申し込み後、与信審査を経て「新規アカウントの発行」または「アカウント移管の手続き」を行い…" at bounding box center [385, 166] width 321 height 25
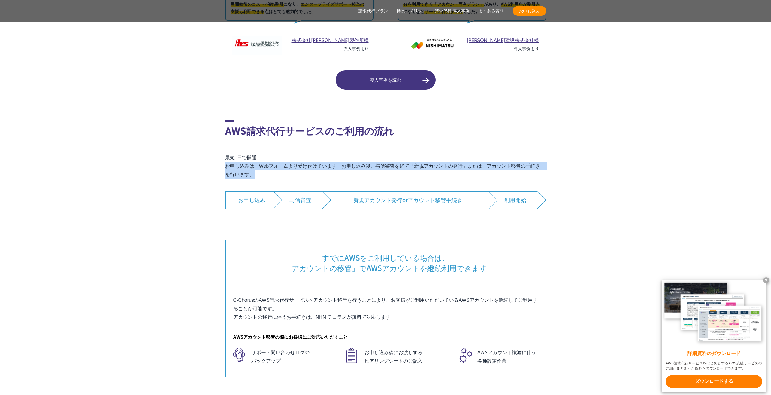
click at [304, 154] on p "最短1日で開通！ お申し込みは、Webフォームより受け付けています。お申し込み後、与信審査を経て「新規アカウントの発行」または「アカウント移管の手続き」を行い…" at bounding box center [385, 166] width 321 height 25
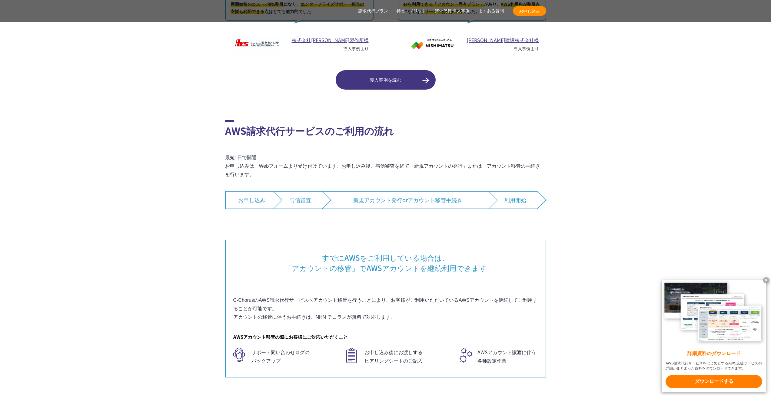
click at [385, 154] on p "最短1日で開通！ お申し込みは、Webフォームより受け付けています。お申し込み後、与信審査を経て「新規アカウントの発行」または「アカウント移管の手続き」を行い…" at bounding box center [385, 166] width 321 height 25
click at [372, 191] on li "新規アカウント発行 or アカウント移管手続き" at bounding box center [405, 200] width 167 height 18
click at [407, 154] on p "最短1日で開通！ お申し込みは、Webフォームより受け付けています。お申し込み後、与信審査を経て「新規アカウントの発行」または「アカウント移管の手続き」を行い…" at bounding box center [385, 166] width 321 height 25
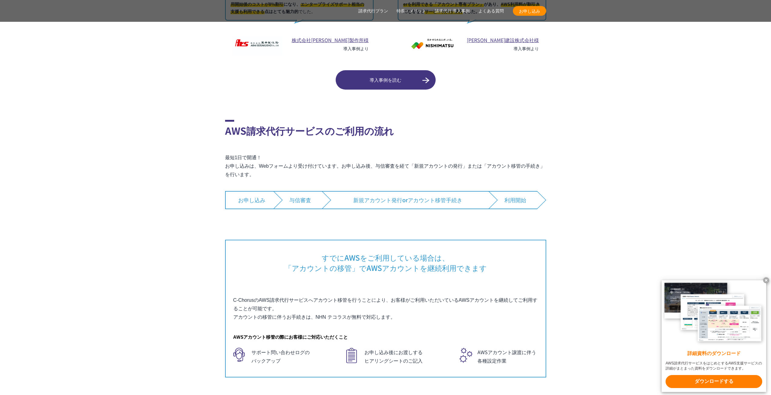
click at [406, 156] on p "最短1日で開通！ お申し込みは、Webフォームより受け付けています。お申し込み後、与信審査を経て「新規アカウントの発行」または「アカウント移管の手続き」を行い…" at bounding box center [385, 166] width 321 height 25
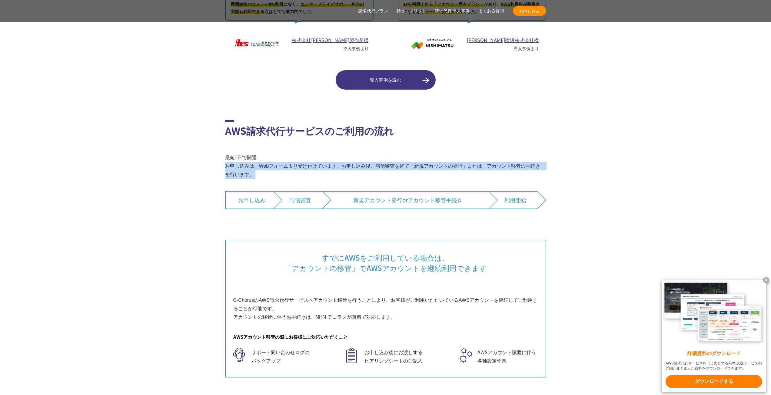
click at [406, 156] on p "最短1日で開通！ お申し込みは、Webフォームより受け付けています。お申し込み後、与信審査を経て「新規アカウントの発行」または「アカウント移管の手続き」を行い…" at bounding box center [385, 166] width 321 height 25
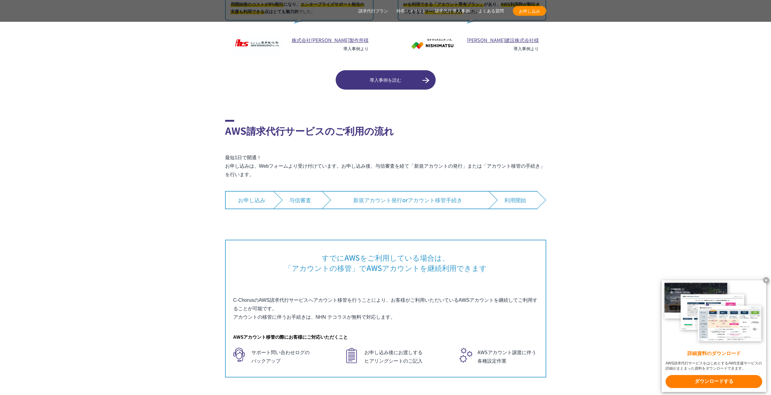
click at [429, 154] on p "最短1日で開通！ お申し込みは、Webフォームより受け付けています。お申し込み後、与信審査を経て「新規アカウントの発行」または「アカウント移管の手続き」を行い…" at bounding box center [385, 166] width 321 height 25
drag, startPoint x: 512, startPoint y: 152, endPoint x: 523, endPoint y: 151, distance: 10.9
click at [523, 154] on p "最短1日で開通！ お申し込みは、Webフォームより受け付けています。お申し込み後、与信審査を経て「新規アカウントの発行」または「アカウント移管の手続き」を行い…" at bounding box center [385, 166] width 321 height 25
copy p "移管"
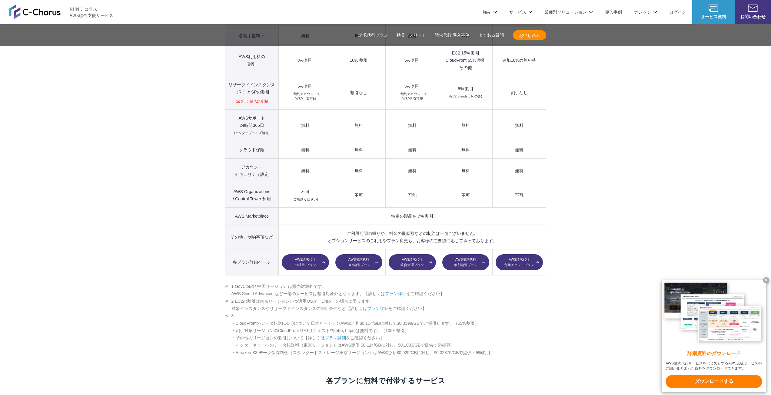
scroll to position [684, 0]
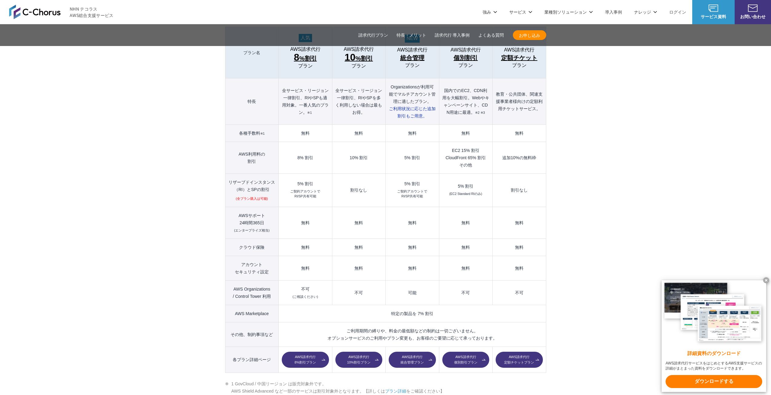
click at [302, 182] on div "5% 割引" at bounding box center [305, 184] width 47 height 4
click at [303, 189] on small "ご契約アカウントで RI/SP共有可能" at bounding box center [305, 194] width 30 height 10
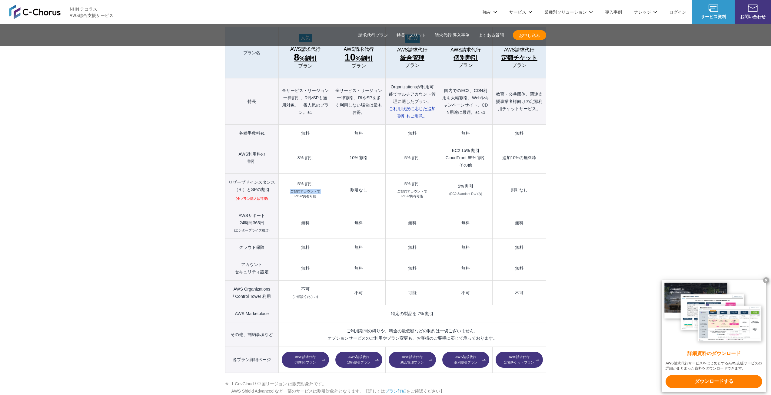
click at [303, 189] on small "ご契約アカウントで RI/SP共有可能" at bounding box center [305, 194] width 30 height 10
click at [306, 189] on small "ご契約アカウントで RI/SP共有可能" at bounding box center [305, 194] width 30 height 10
click at [307, 189] on small "ご契約アカウントで RI/SP共有可能" at bounding box center [305, 194] width 30 height 10
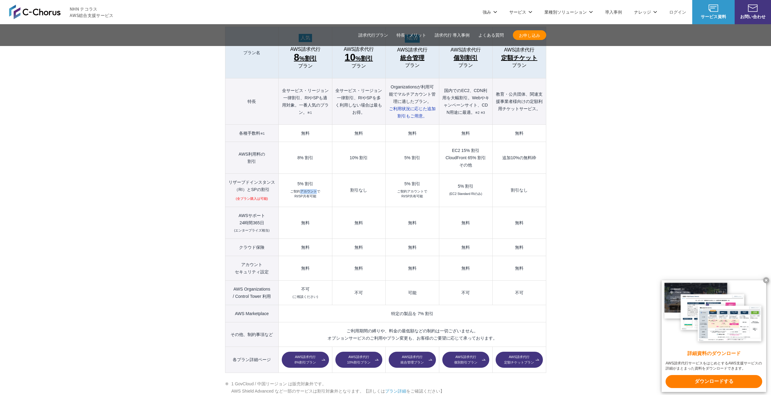
click at [307, 189] on small "ご契約アカウントで RI/SP共有可能" at bounding box center [305, 194] width 30 height 10
click at [306, 189] on small "ご契約アカウントで RI/SP共有可能" at bounding box center [305, 194] width 30 height 10
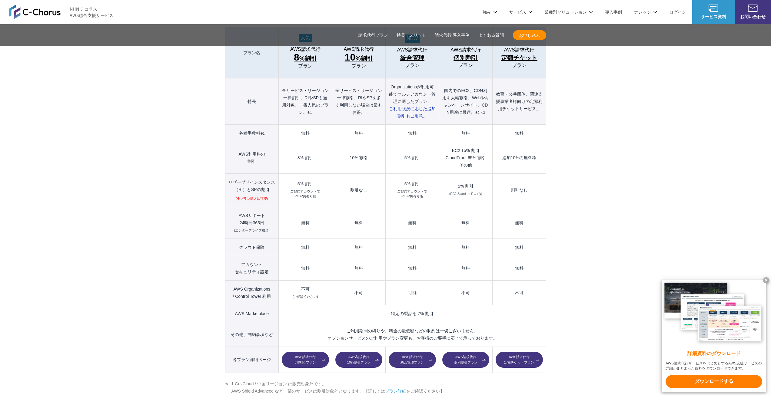
click at [306, 189] on small "ご契約アカウントで RI/SP共有可能" at bounding box center [305, 194] width 30 height 10
click at [305, 189] on small "ご契約アカウントで RI/SP共有可能" at bounding box center [305, 194] width 30 height 10
drag, startPoint x: 293, startPoint y: 179, endPoint x: 322, endPoint y: 183, distance: 28.7
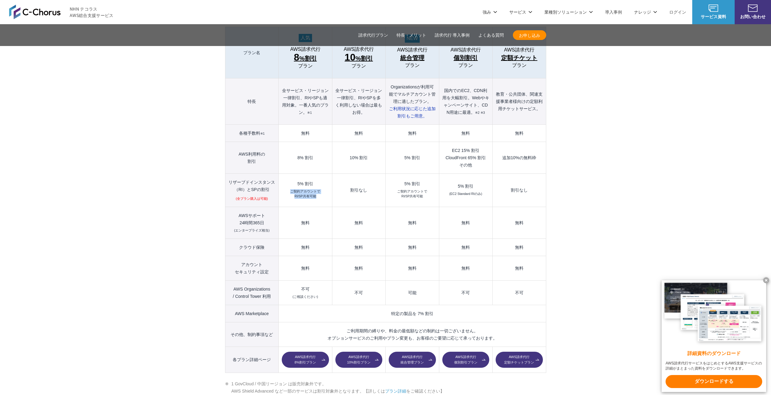
click at [322, 183] on td "5% 割引 ご契約アカウントで RI/SP共有可能" at bounding box center [305, 190] width 53 height 33
click at [333, 175] on td "割引なし" at bounding box center [358, 190] width 53 height 33
click at [303, 189] on small "ご契約アカウントで RI/SP共有可能" at bounding box center [305, 194] width 30 height 10
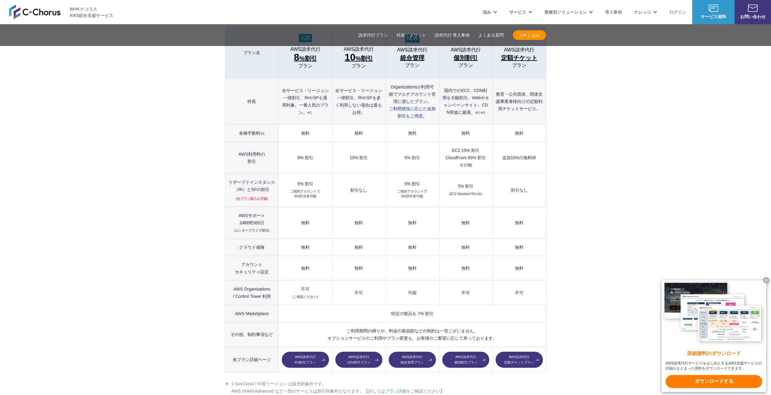
click at [303, 189] on small "ご契約アカウントで RI/SP共有可能" at bounding box center [305, 194] width 30 height 10
drag, startPoint x: 303, startPoint y: 184, endPoint x: 304, endPoint y: 179, distance: 5.8
click at [303, 189] on small "ご契約アカウントで RI/SP共有可能" at bounding box center [305, 194] width 30 height 10
click at [304, 189] on small "ご契約アカウントで RI/SP共有可能" at bounding box center [305, 194] width 30 height 10
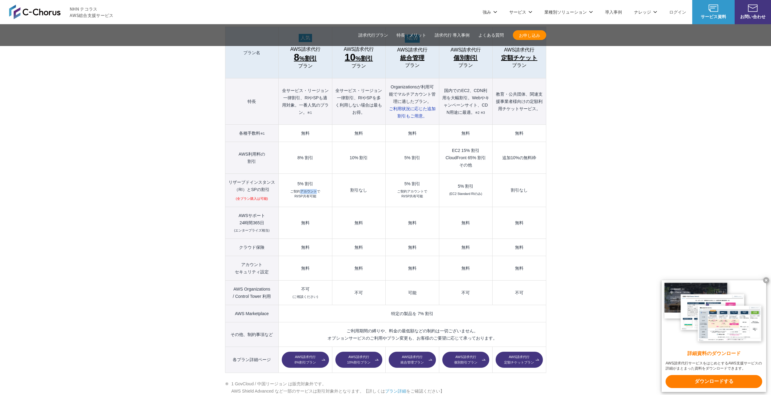
click at [304, 189] on small "ご契約アカウントで RI/SP共有可能" at bounding box center [305, 194] width 30 height 10
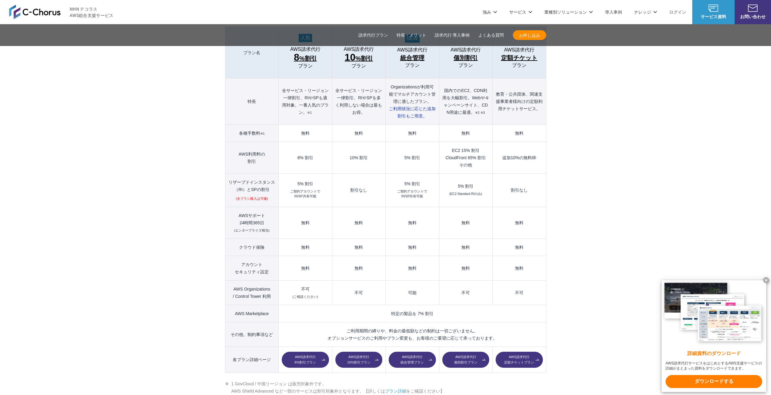
click at [310, 175] on td "5% 割引 ご契約アカウントで RI/SP共有可能" at bounding box center [305, 190] width 53 height 33
click at [303, 182] on div "5% 割引" at bounding box center [305, 184] width 47 height 4
drag, startPoint x: 303, startPoint y: 171, endPoint x: 314, endPoint y: 164, distance: 12.9
click at [303, 182] on div "5% 割引" at bounding box center [305, 184] width 47 height 4
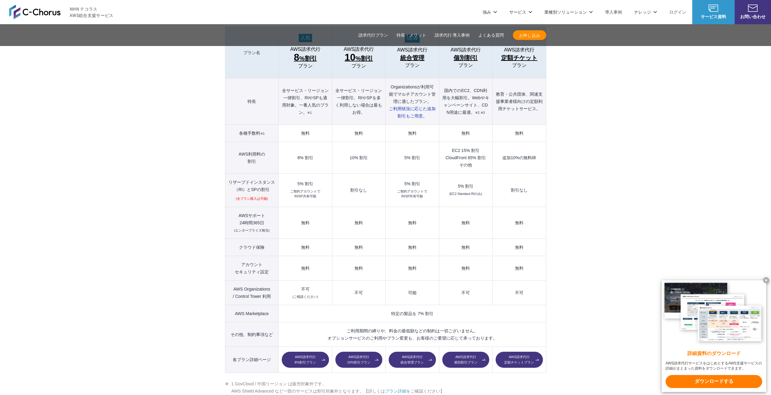
click at [351, 144] on td "10% 割引" at bounding box center [358, 158] width 53 height 32
drag, startPoint x: 356, startPoint y: 86, endPoint x: 367, endPoint y: 92, distance: 13.4
click at [367, 92] on th "全サービス・リージョン一律割引、RIやSPを多く利用しない場合は最もお得。" at bounding box center [358, 101] width 53 height 46
click at [365, 90] on th "全サービス・リージョン一律割引、RIやSPを多く利用しない場合は最もお得。" at bounding box center [358, 101] width 53 height 46
drag, startPoint x: 361, startPoint y: 85, endPoint x: 369, endPoint y: 92, distance: 10.5
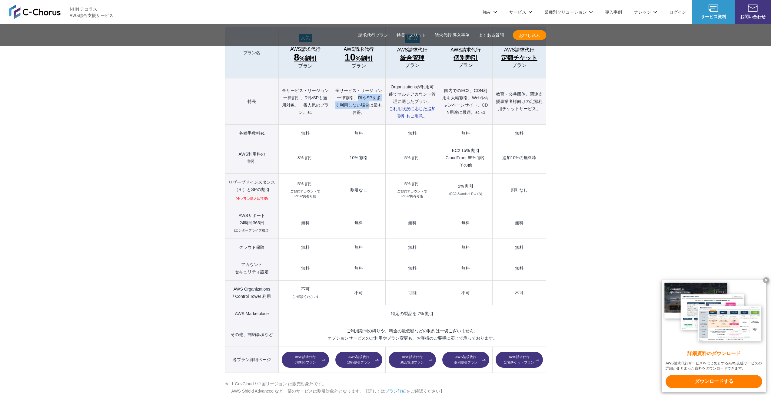
click at [369, 92] on th "全サービス・リージョン一律割引、RIやSPを多く利用しない場合は最もお得。" at bounding box center [358, 101] width 53 height 46
drag, startPoint x: 363, startPoint y: 85, endPoint x: 370, endPoint y: 96, distance: 13.4
click at [370, 96] on th "全サービス・リージョン一律割引、RIやSPを多く利用しない場合は最もお得。" at bounding box center [358, 101] width 53 height 46
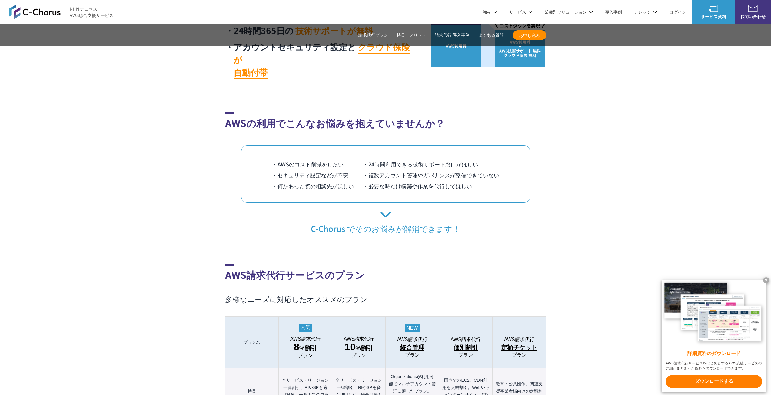
scroll to position [260, 0]
